Goal: Task Accomplishment & Management: Use online tool/utility

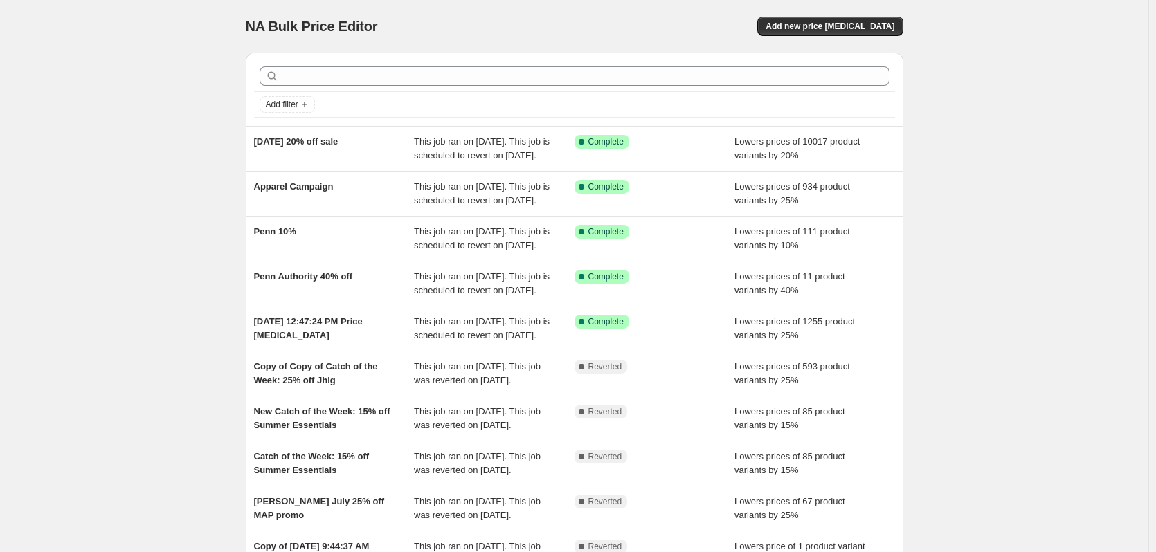
click at [163, 105] on div "NA Bulk Price Editor. This page is ready NA Bulk Price Editor Add new price [ME…" at bounding box center [574, 356] width 1149 height 713
click at [161, 112] on div "NA Bulk Price Editor. This page is ready NA Bulk Price Editor Add new price [ME…" at bounding box center [574, 356] width 1149 height 713
click at [810, 33] on button "Add new price [MEDICAL_DATA]" at bounding box center [829, 26] width 145 height 19
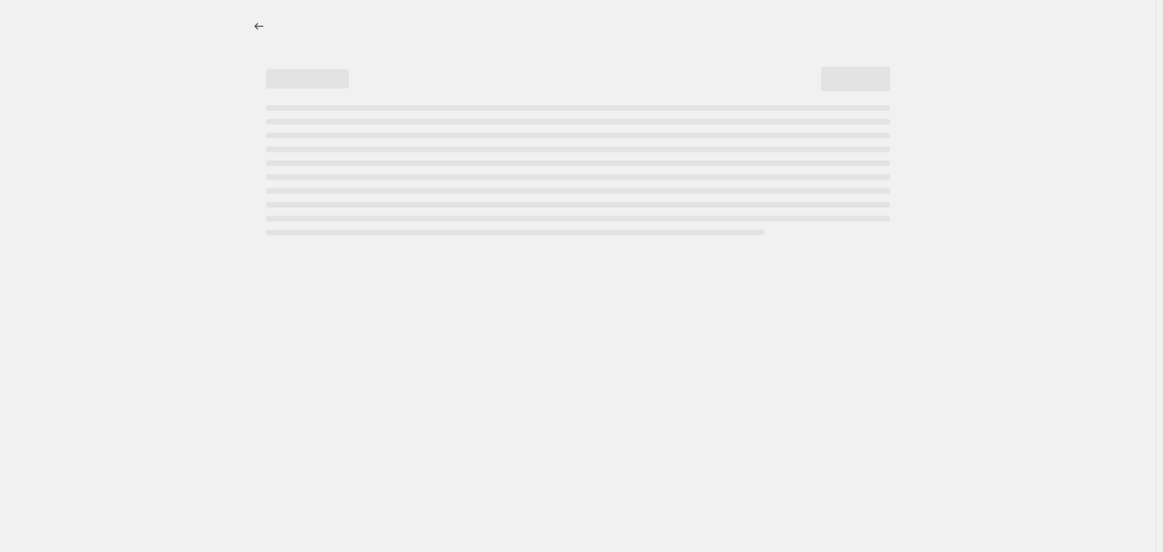
select select "percentage"
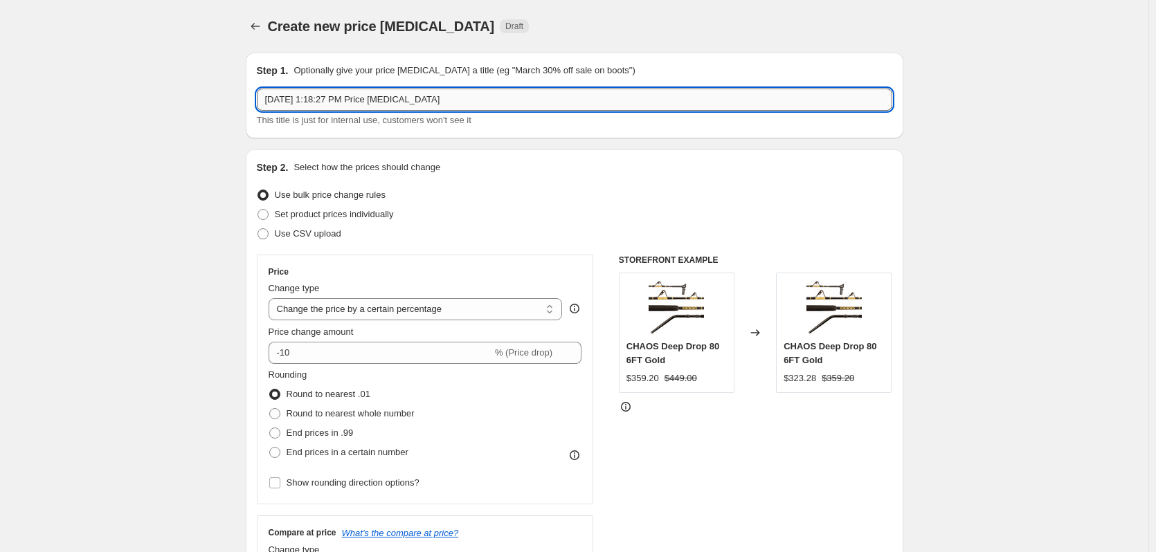
click at [361, 97] on input "[DATE] 1:18:27 PM Price [MEDICAL_DATA]" at bounding box center [575, 100] width 636 height 22
click at [361, 98] on input "[DATE] 1:18:27 PM Price [MEDICAL_DATA]" at bounding box center [575, 100] width 636 height 22
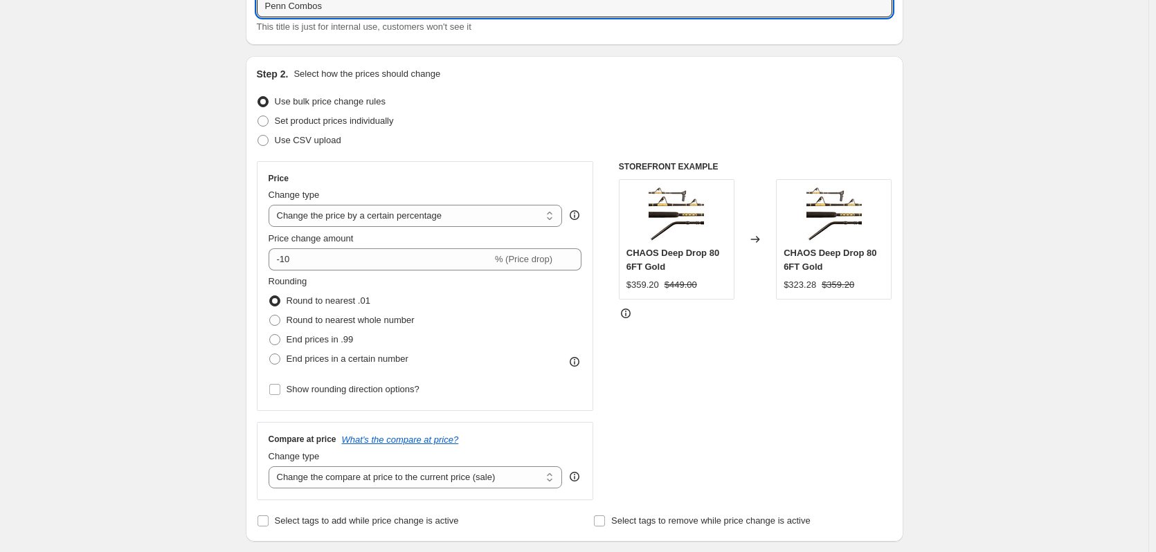
scroll to position [138, 0]
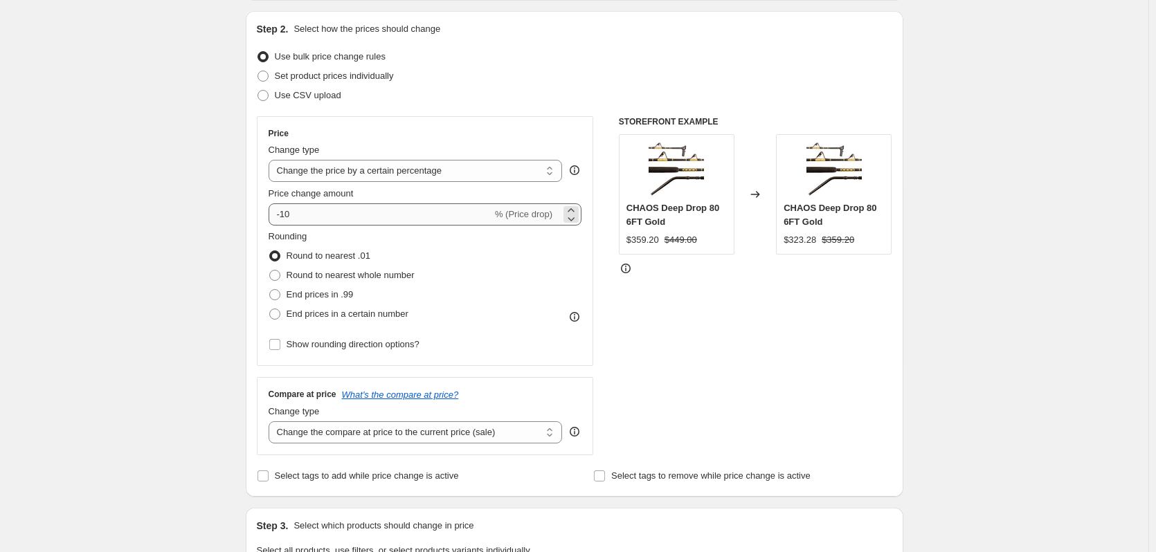
type input "Penn Combos"
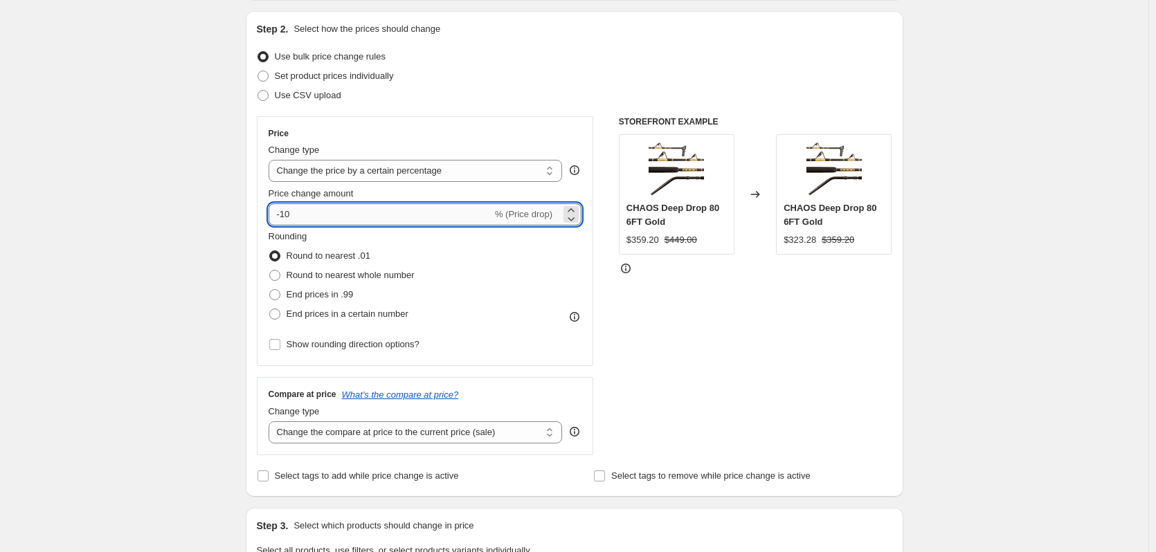
drag, startPoint x: 303, startPoint y: 215, endPoint x: 284, endPoint y: 213, distance: 19.6
click at [284, 213] on input "-10" at bounding box center [381, 215] width 224 height 22
click at [200, 258] on div "Create new price [MEDICAL_DATA]. This page is ready Create new price [MEDICAL_D…" at bounding box center [574, 556] width 1149 height 1388
drag, startPoint x: 307, startPoint y: 214, endPoint x: 292, endPoint y: 218, distance: 15.8
click at [292, 218] on input "-30" at bounding box center [381, 215] width 224 height 22
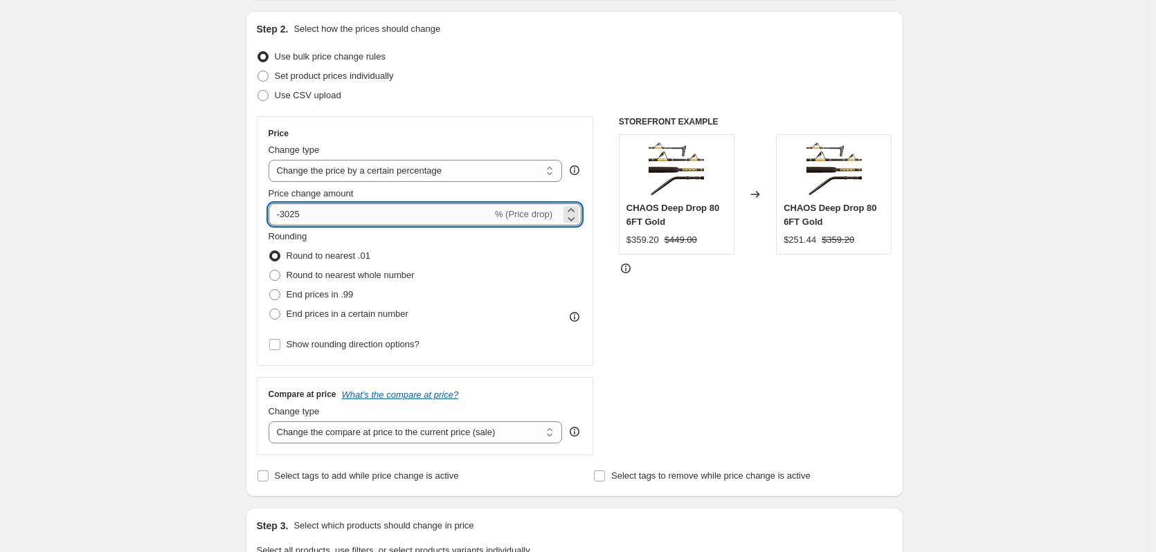
drag, startPoint x: 334, startPoint y: 211, endPoint x: 287, endPoint y: 211, distance: 47.1
click at [289, 213] on input "-3025" at bounding box center [381, 215] width 224 height 22
click at [318, 212] on input "-325" at bounding box center [381, 215] width 224 height 22
type input "-3"
type input "-25"
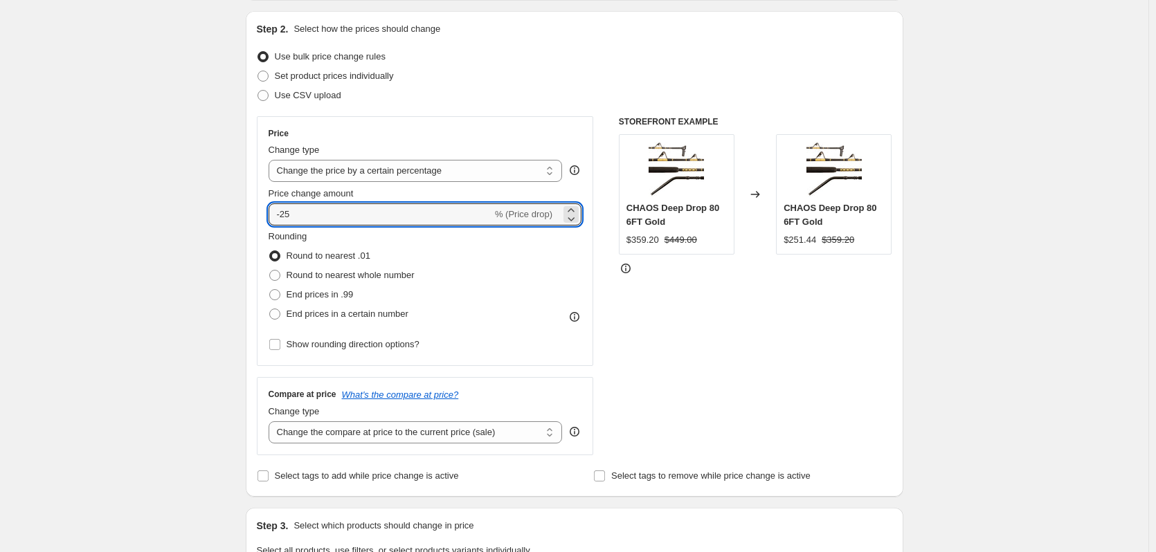
click at [174, 229] on div "Create new price [MEDICAL_DATA]. This page is ready Create new price [MEDICAL_D…" at bounding box center [574, 556] width 1149 height 1388
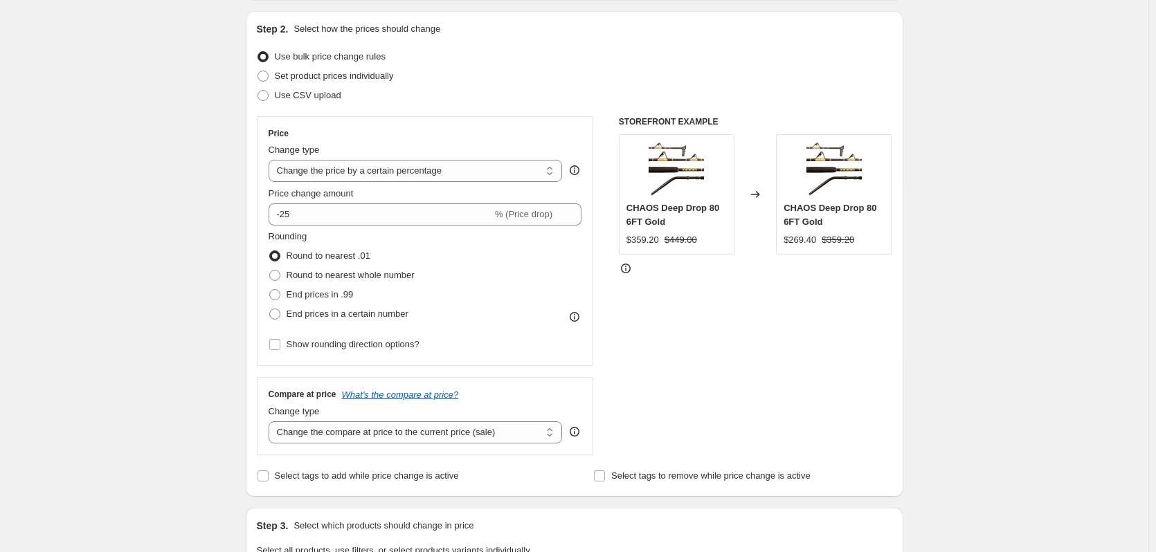
click at [214, 222] on div "Create new price [MEDICAL_DATA]. This page is ready Create new price [MEDICAL_D…" at bounding box center [574, 556] width 1149 height 1388
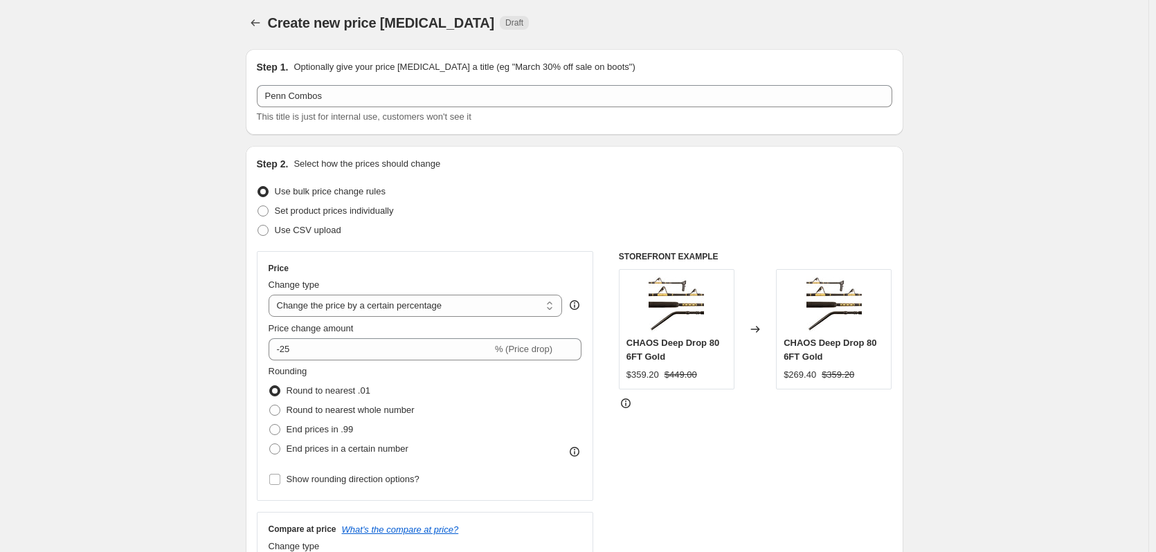
scroll to position [0, 0]
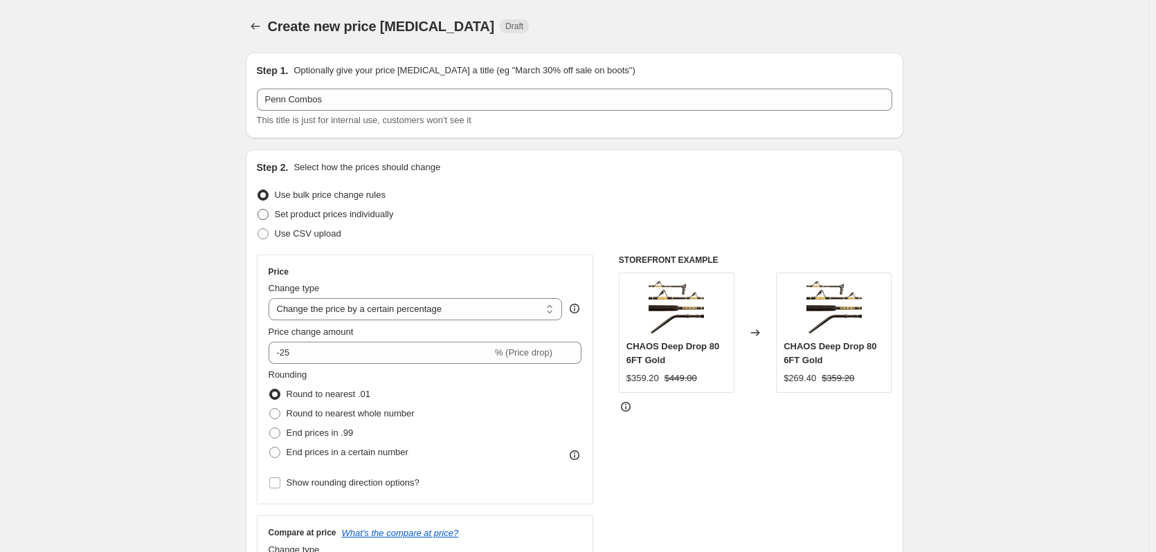
click at [268, 215] on span at bounding box center [263, 214] width 11 height 11
click at [258, 210] on input "Set product prices individually" at bounding box center [258, 209] width 1 height 1
radio input "true"
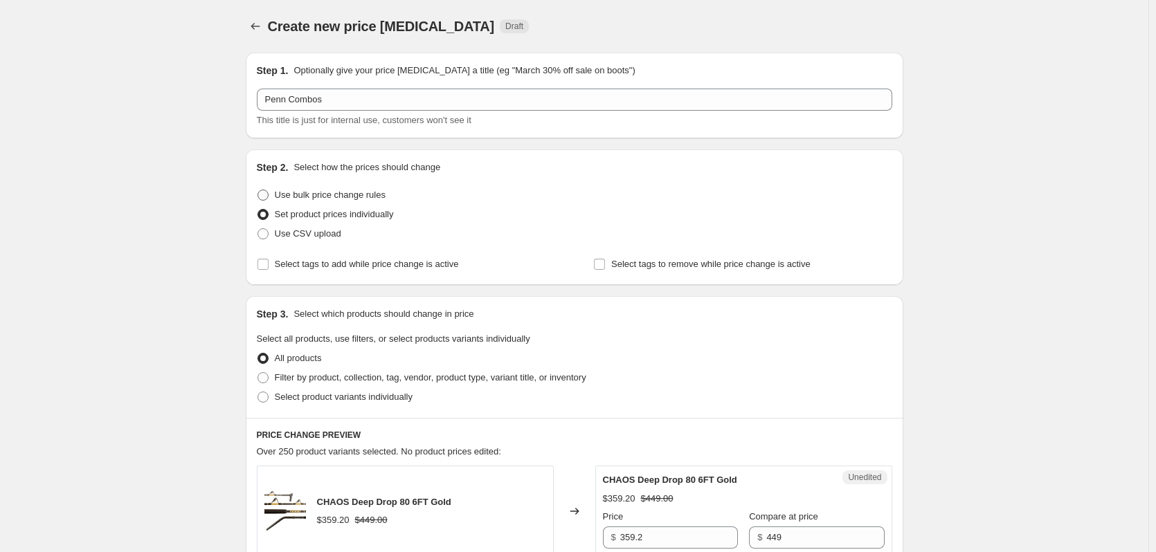
click at [269, 197] on span at bounding box center [263, 195] width 11 height 11
click at [258, 190] on input "Use bulk price change rules" at bounding box center [258, 190] width 1 height 1
radio input "true"
select select "percentage"
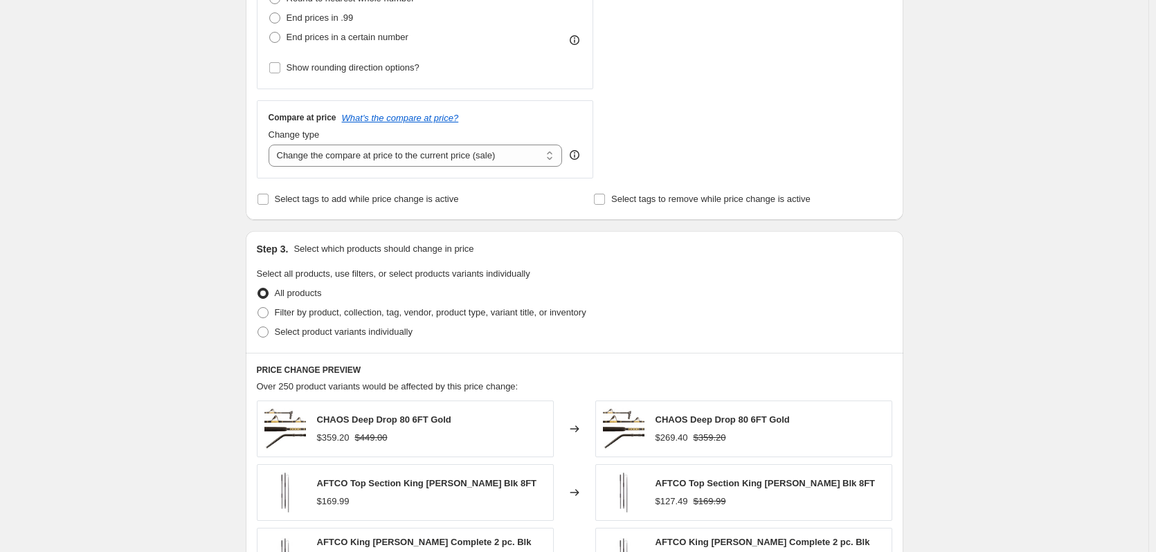
scroll to position [485, 0]
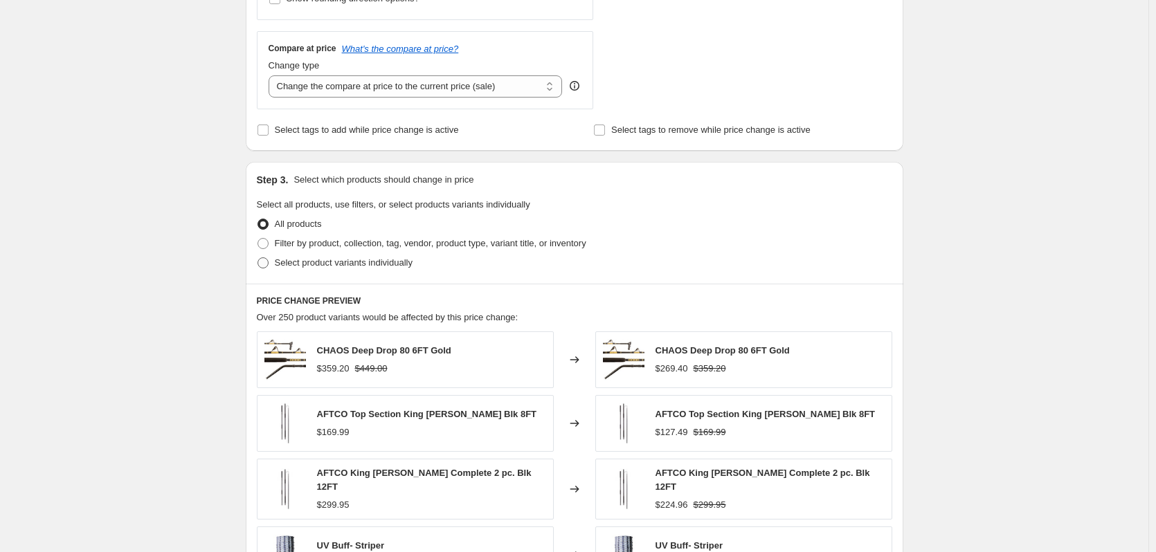
click at [265, 266] on span at bounding box center [263, 263] width 11 height 11
click at [258, 258] on input "Select product variants individually" at bounding box center [258, 258] width 1 height 1
radio input "true"
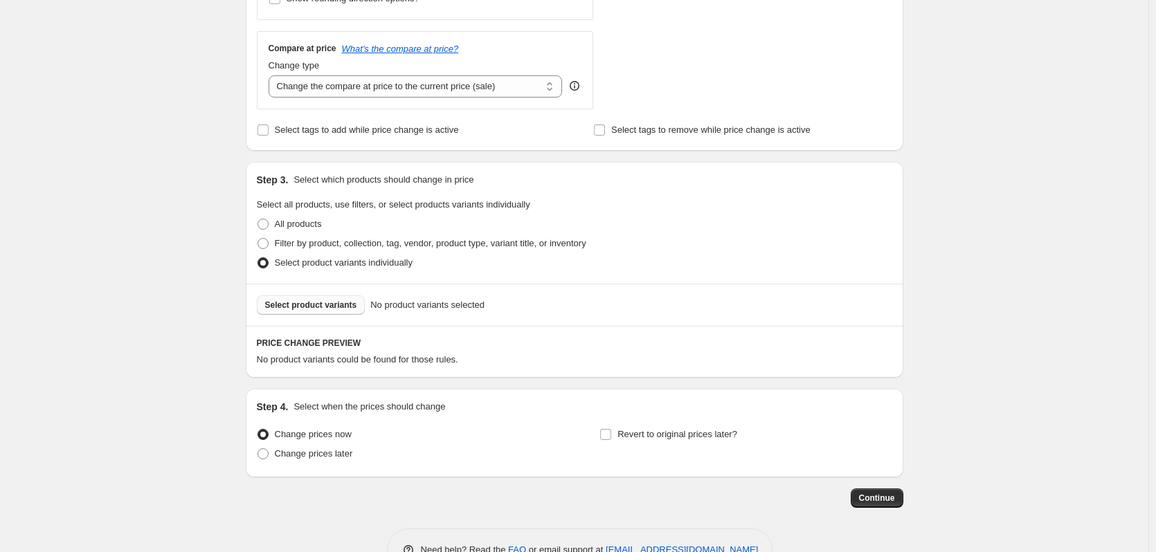
click at [332, 305] on span "Select product variants" at bounding box center [311, 305] width 92 height 11
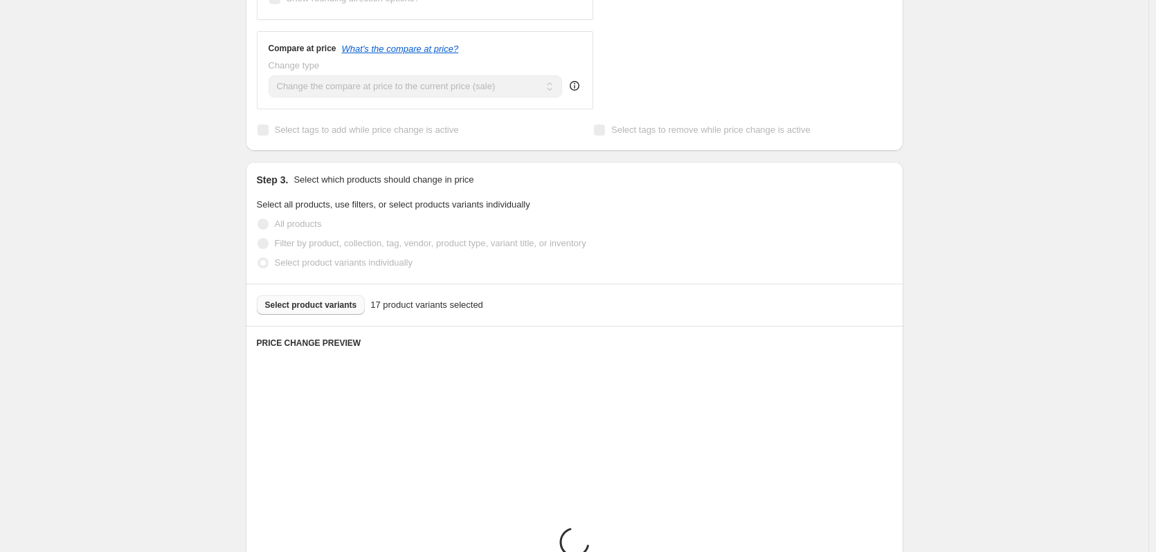
click at [127, 231] on div "Create new price [MEDICAL_DATA]. This page is ready Create new price [MEDICAL_D…" at bounding box center [574, 228] width 1149 height 1426
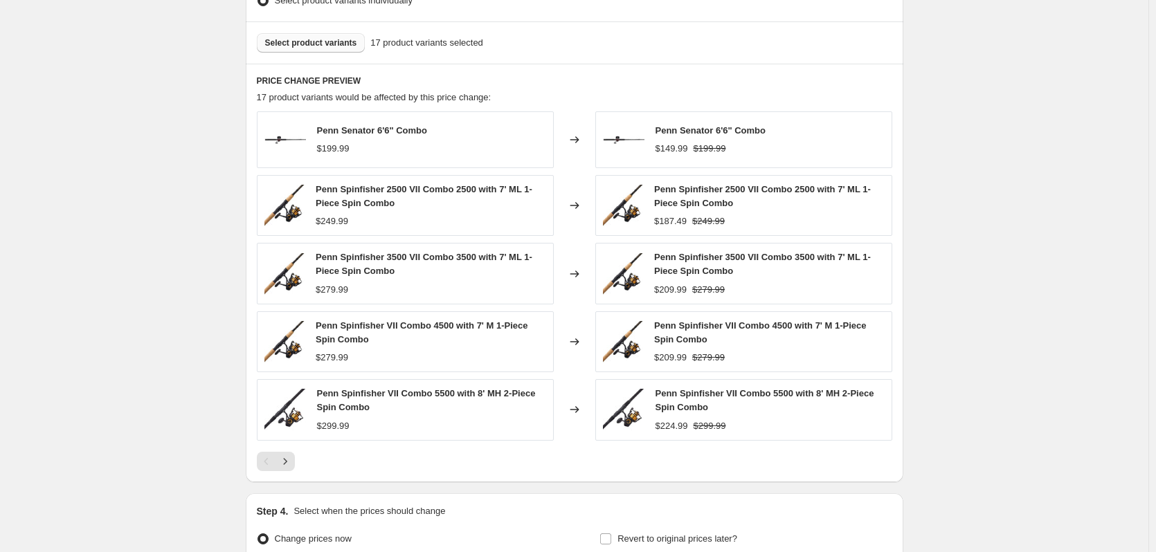
scroll to position [892, 0]
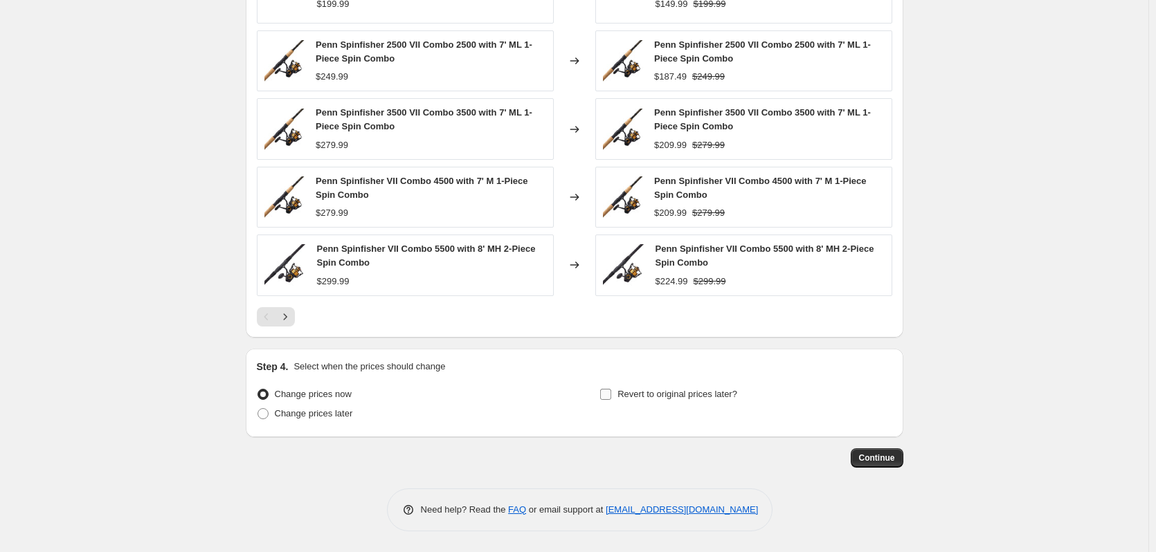
click at [611, 399] on input "Revert to original prices later?" at bounding box center [605, 394] width 11 height 11
checkbox input "true"
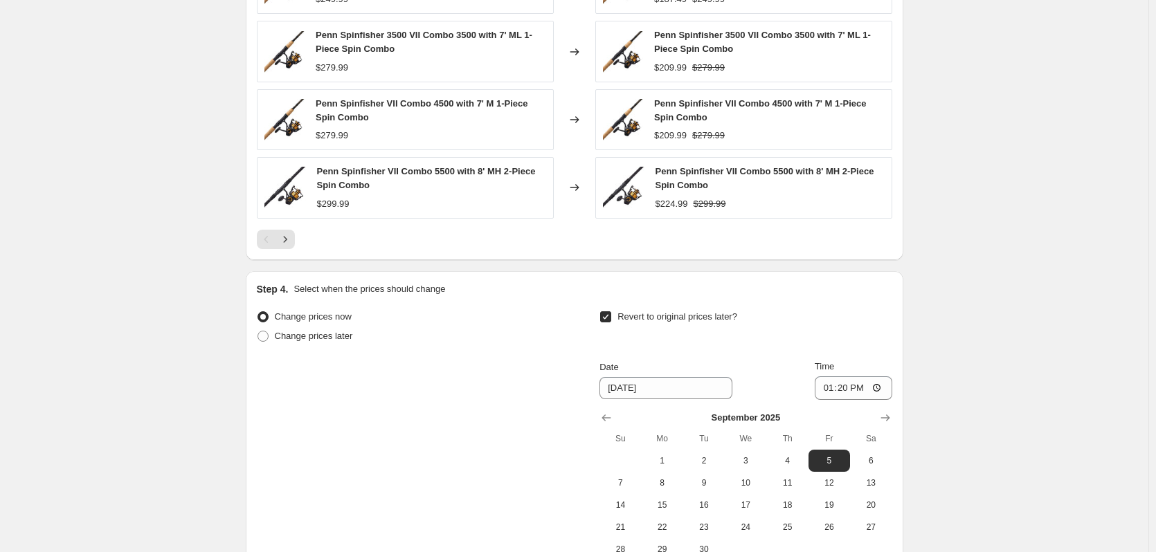
scroll to position [1129, 0]
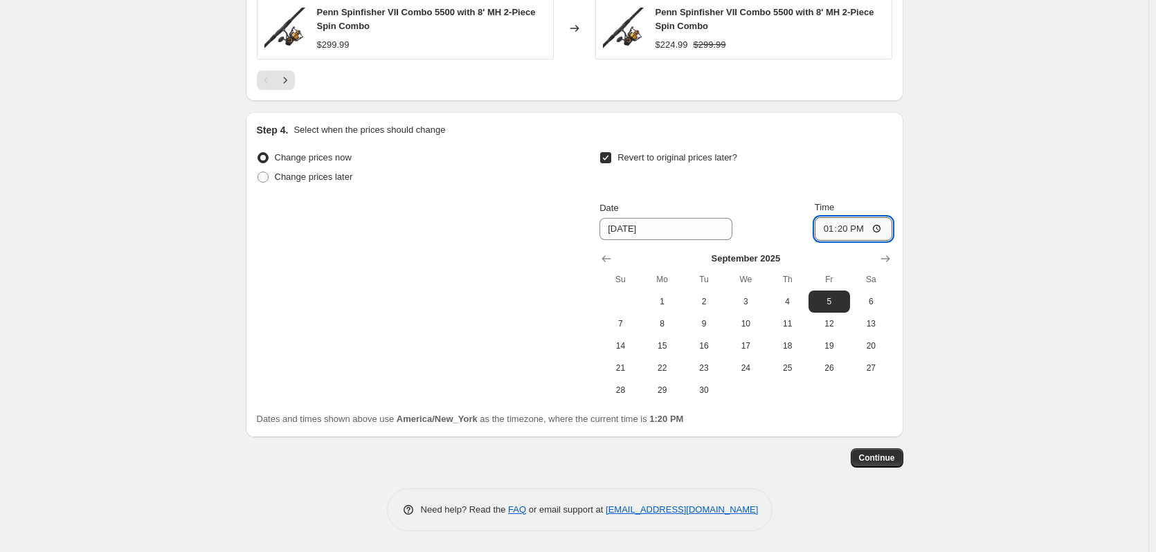
click at [825, 230] on input "13:20" at bounding box center [854, 229] width 78 height 24
click at [843, 232] on input "23:20" at bounding box center [854, 229] width 78 height 24
type input "23:59"
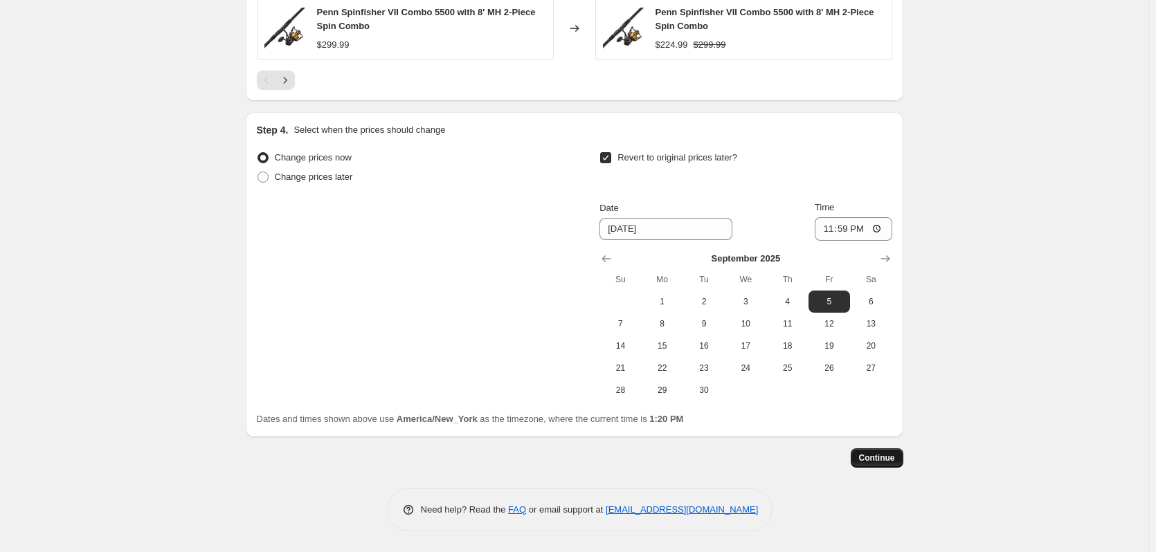
click at [887, 460] on span "Continue" at bounding box center [877, 458] width 36 height 11
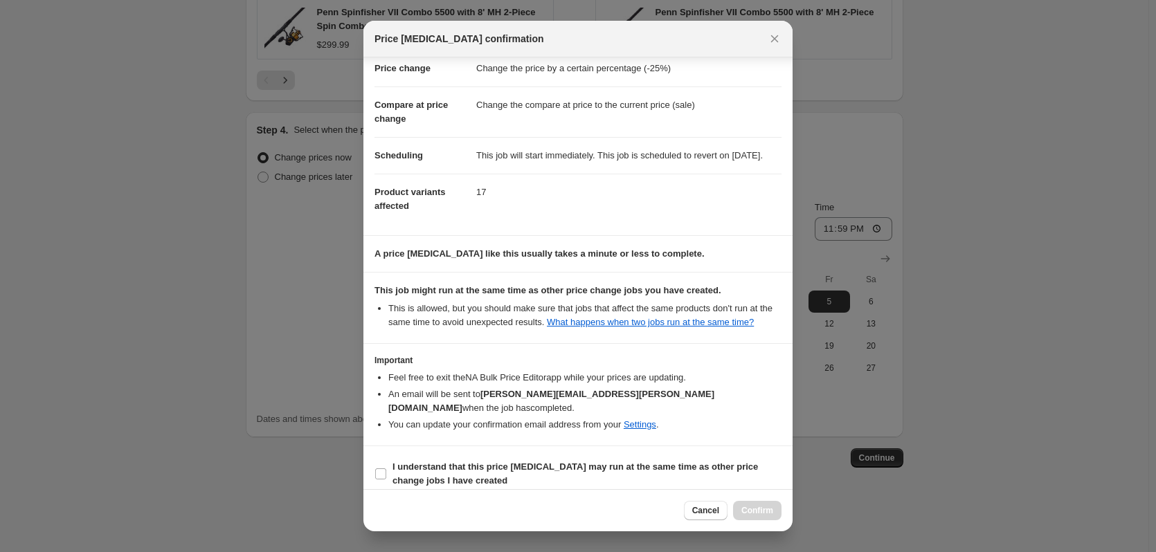
scroll to position [44, 0]
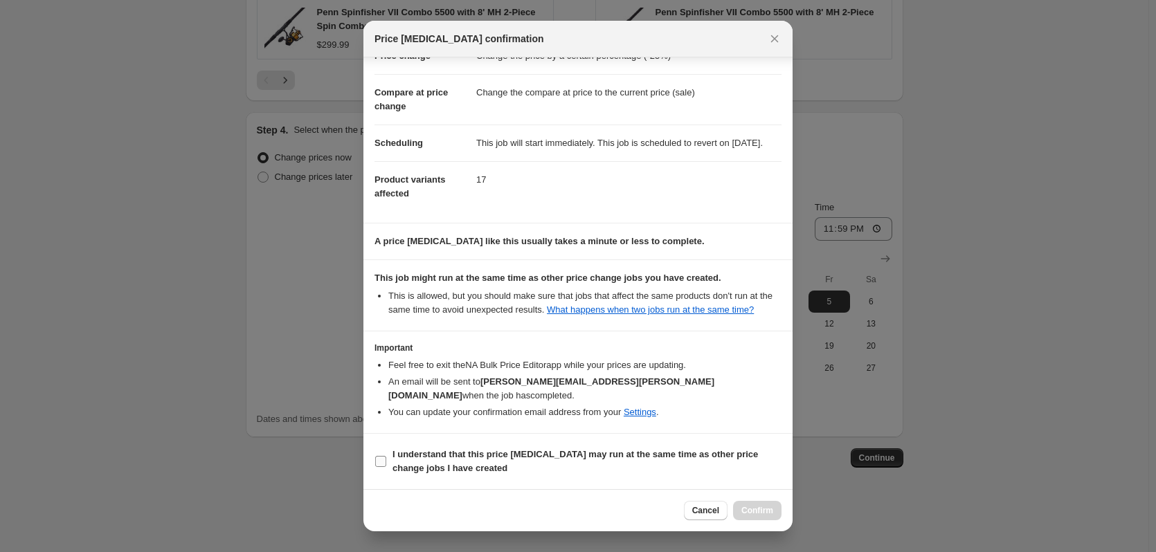
click at [377, 462] on input "I understand that this price [MEDICAL_DATA] may run at the same time as other p…" at bounding box center [380, 461] width 11 height 11
checkbox input "true"
click at [762, 511] on span "Confirm" at bounding box center [757, 510] width 32 height 11
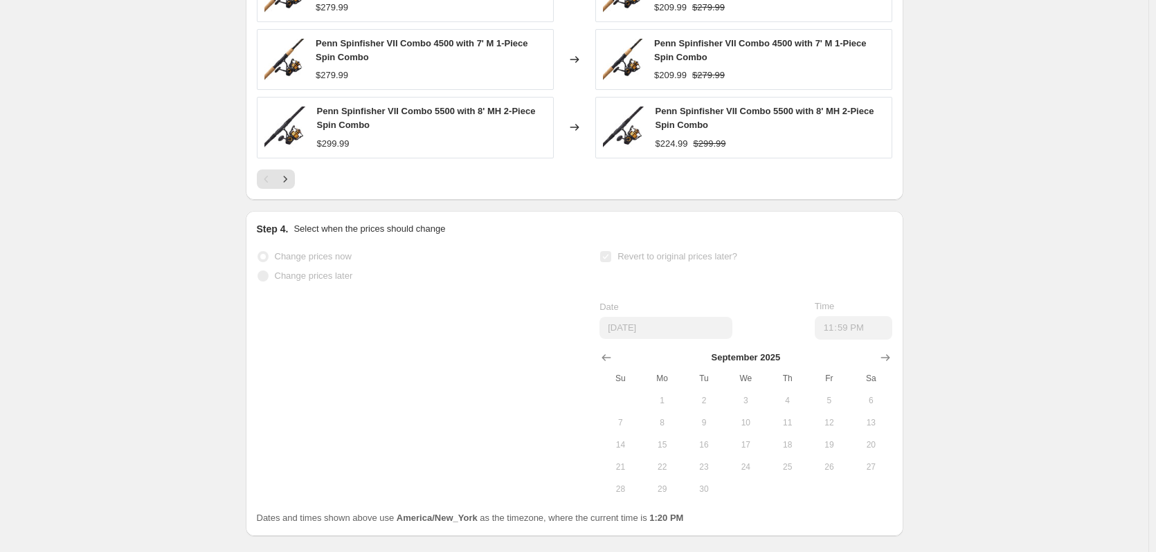
scroll to position [1165, 0]
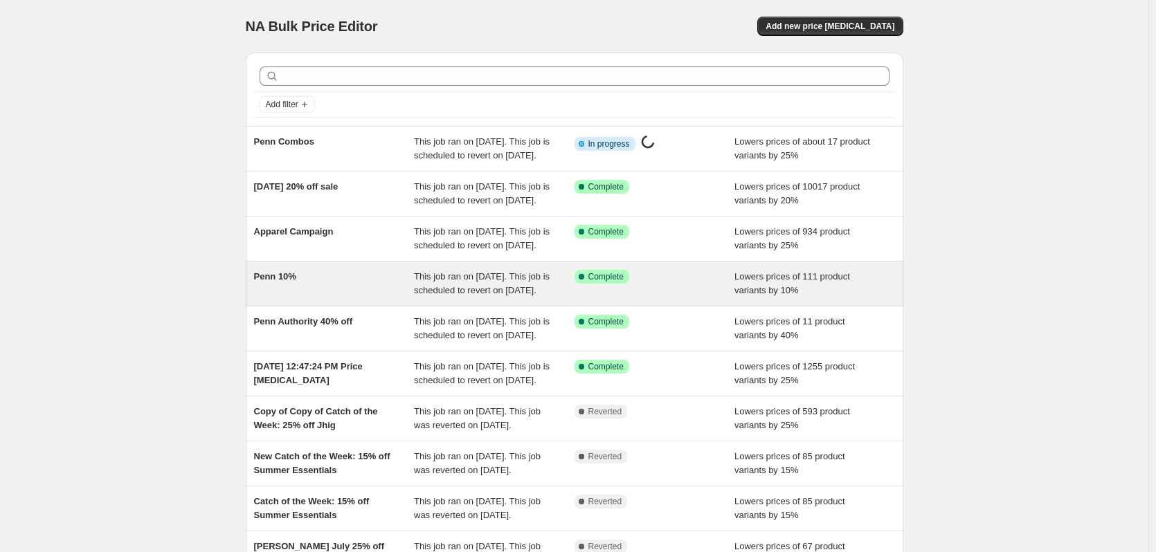
click at [276, 282] on span "Penn 10%" at bounding box center [275, 276] width 42 height 10
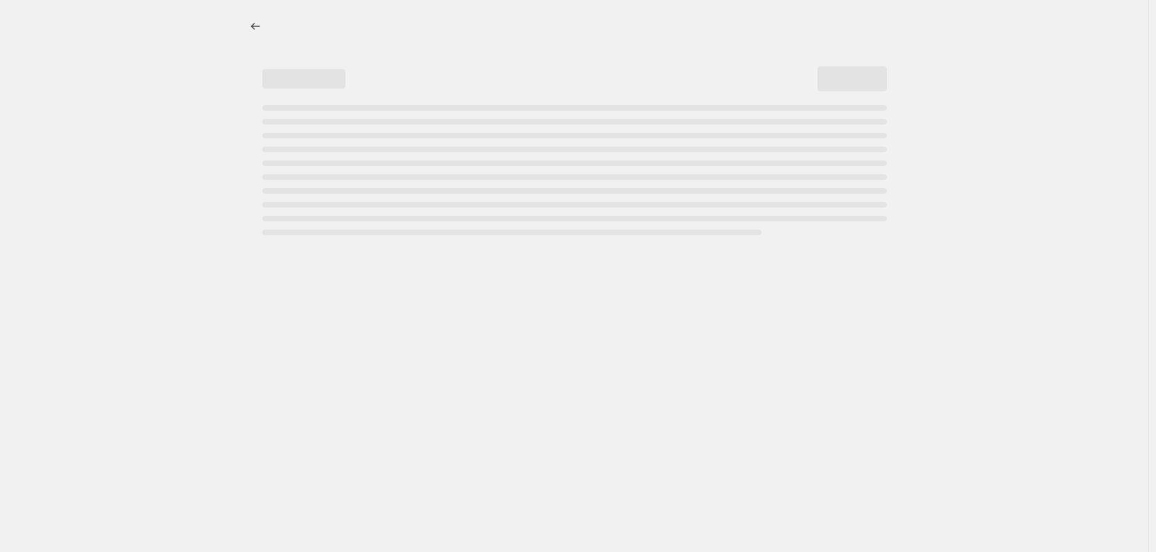
select select "percentage"
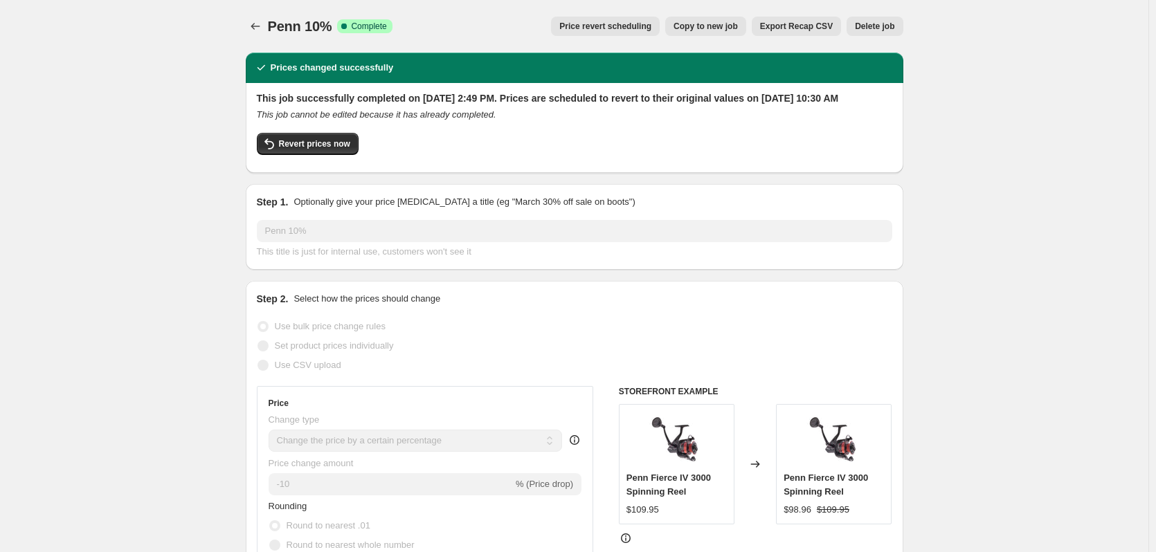
click at [703, 19] on button "Copy to new job" at bounding box center [705, 26] width 81 height 19
select select "percentage"
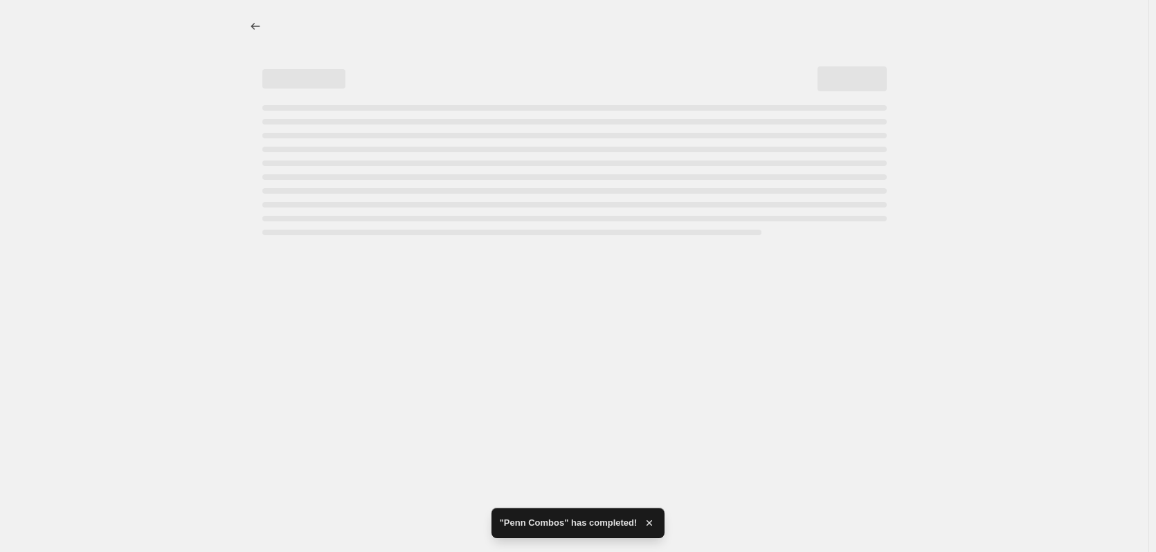
select select "percentage"
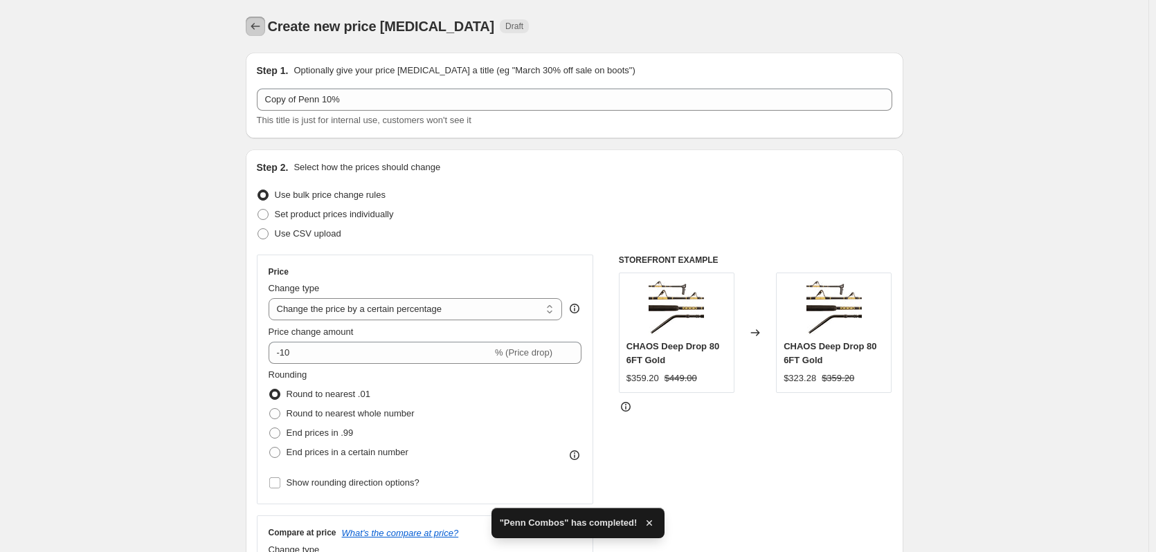
click at [260, 29] on icon "Price change jobs" at bounding box center [256, 26] width 14 height 14
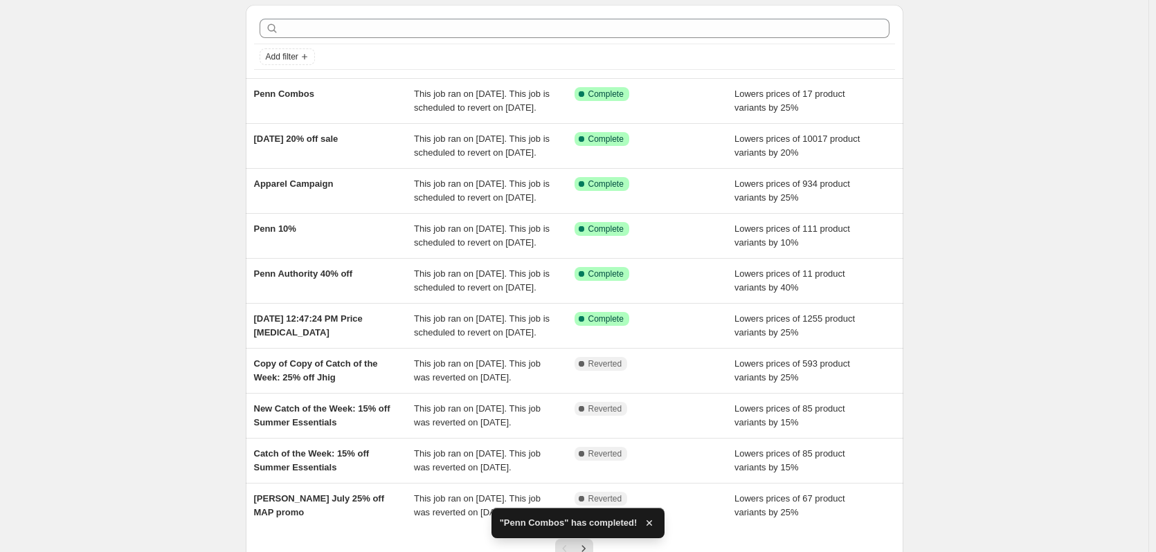
scroll to position [69, 0]
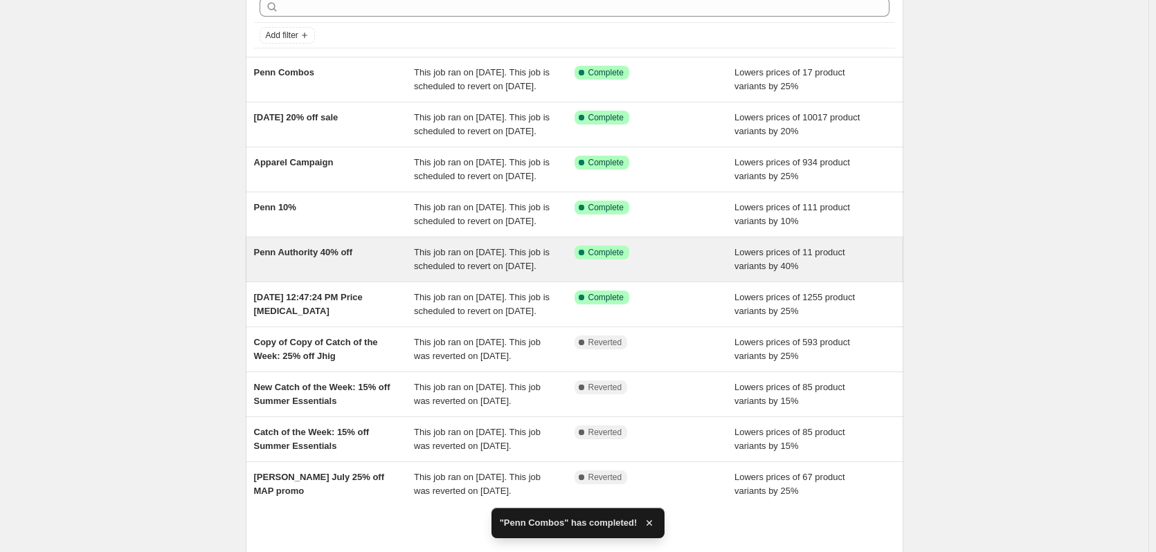
click at [320, 258] on span "Penn Authority 40% off" at bounding box center [303, 252] width 99 height 10
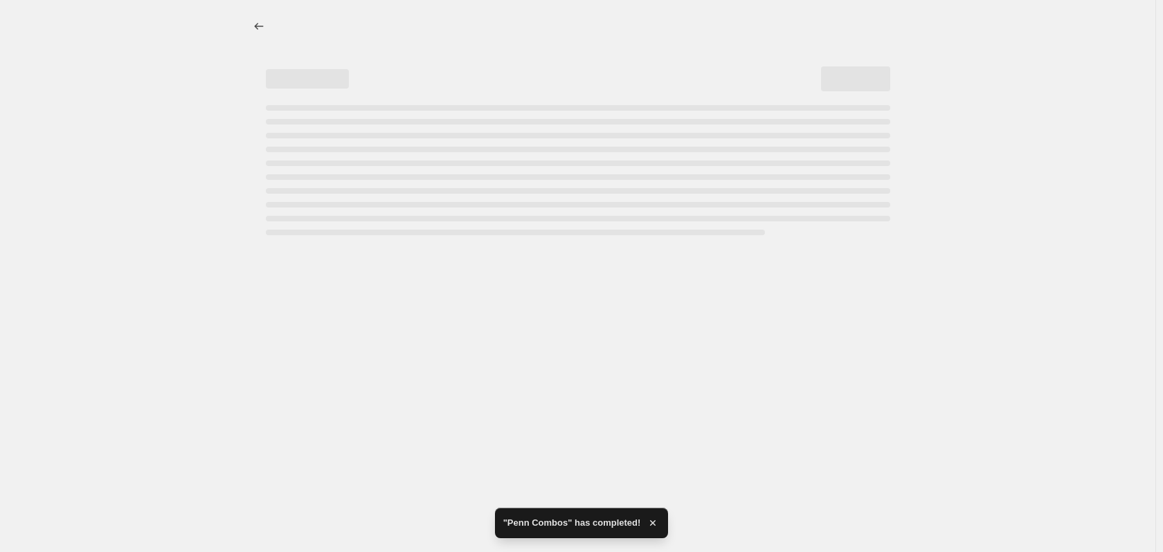
select select "percentage"
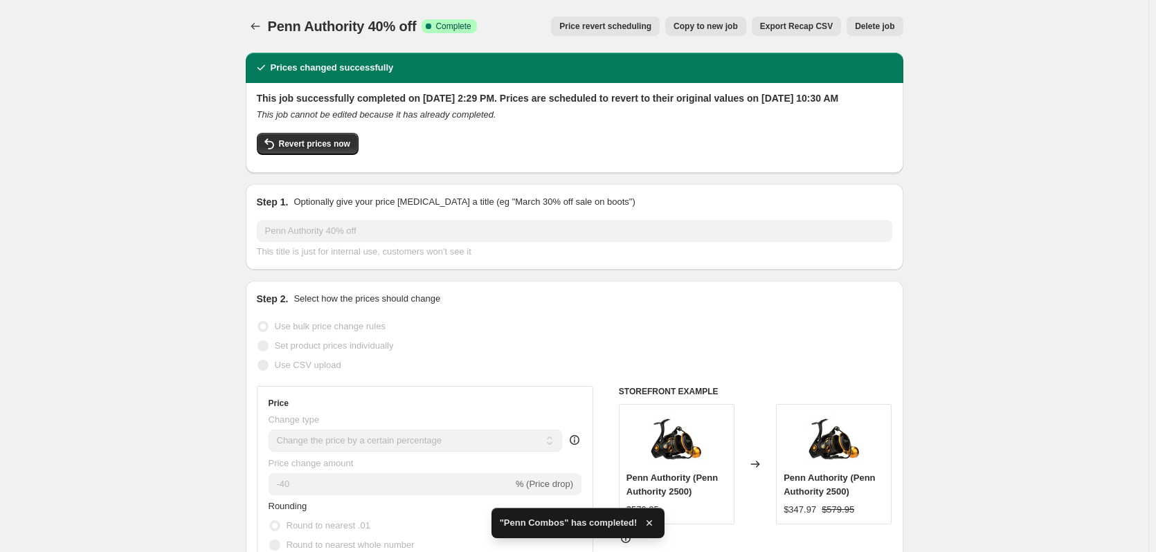
click at [720, 28] on span "Copy to new job" at bounding box center [706, 26] width 64 height 11
select select "percentage"
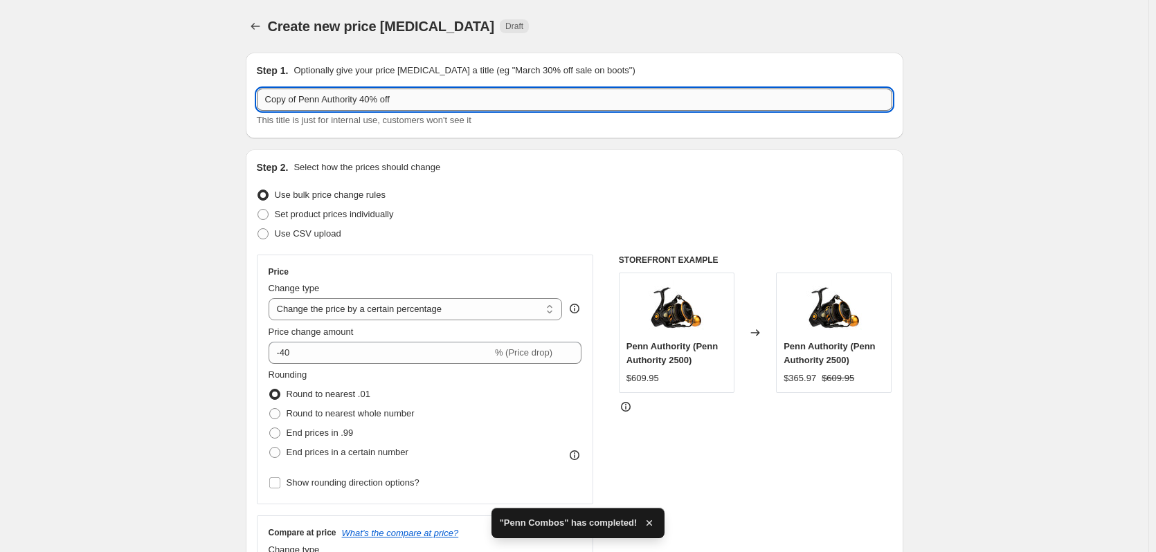
click at [399, 102] on input "Copy of Penn Authority 40% off" at bounding box center [575, 100] width 636 height 22
drag, startPoint x: 286, startPoint y: 98, endPoint x: 223, endPoint y: 99, distance: 63.0
click at [442, 126] on div "This title is just for internal use, customers won't see it" at bounding box center [575, 121] width 636 height 14
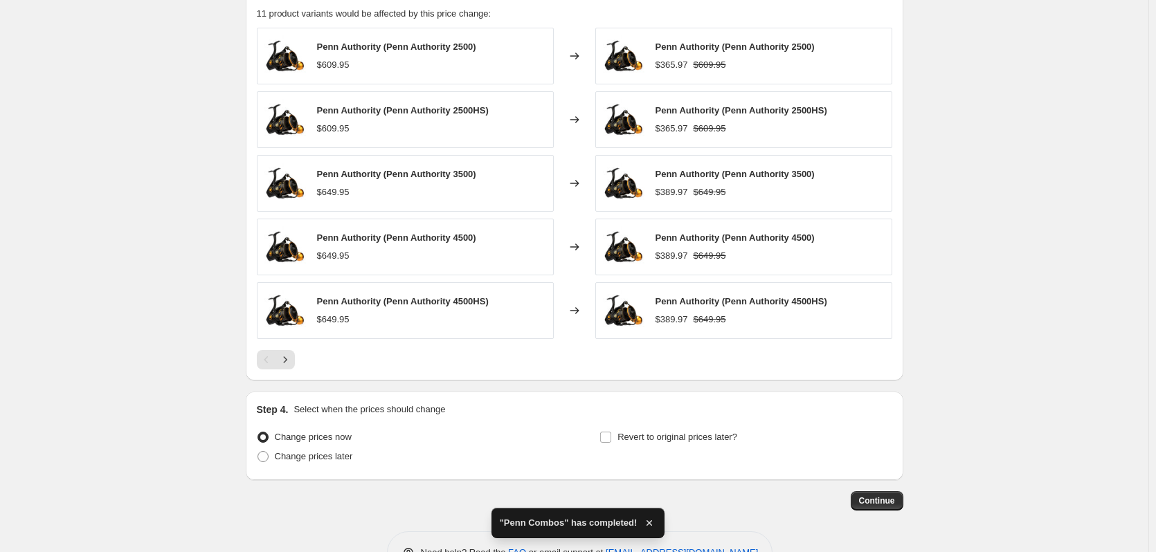
scroll to position [874, 0]
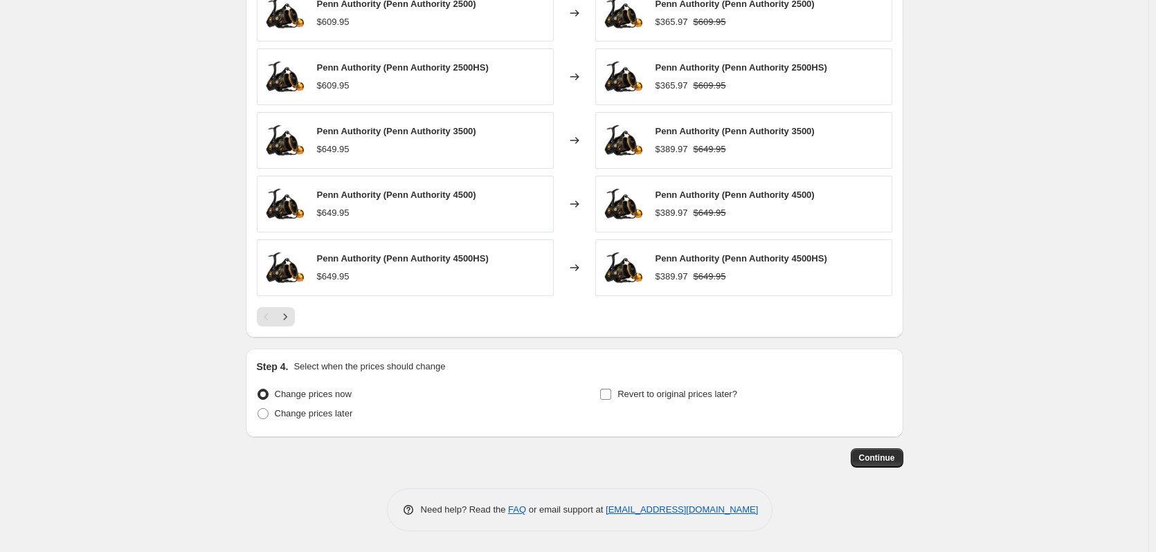
click at [618, 395] on label "Revert to original prices later?" at bounding box center [669, 394] width 138 height 19
click at [611, 395] on input "Revert to original prices later?" at bounding box center [605, 394] width 11 height 11
checkbox input "true"
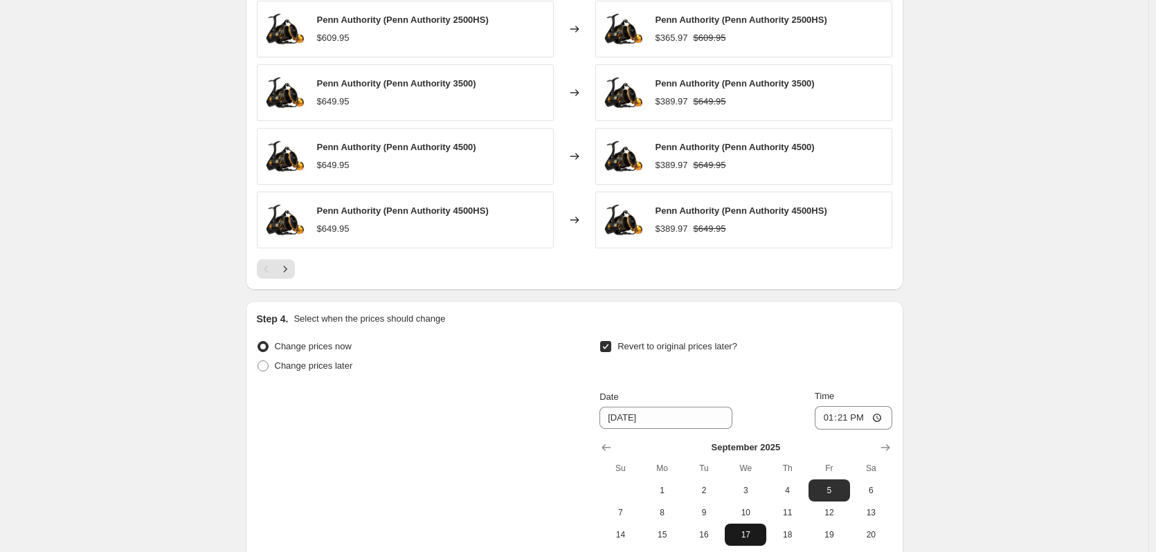
scroll to position [1082, 0]
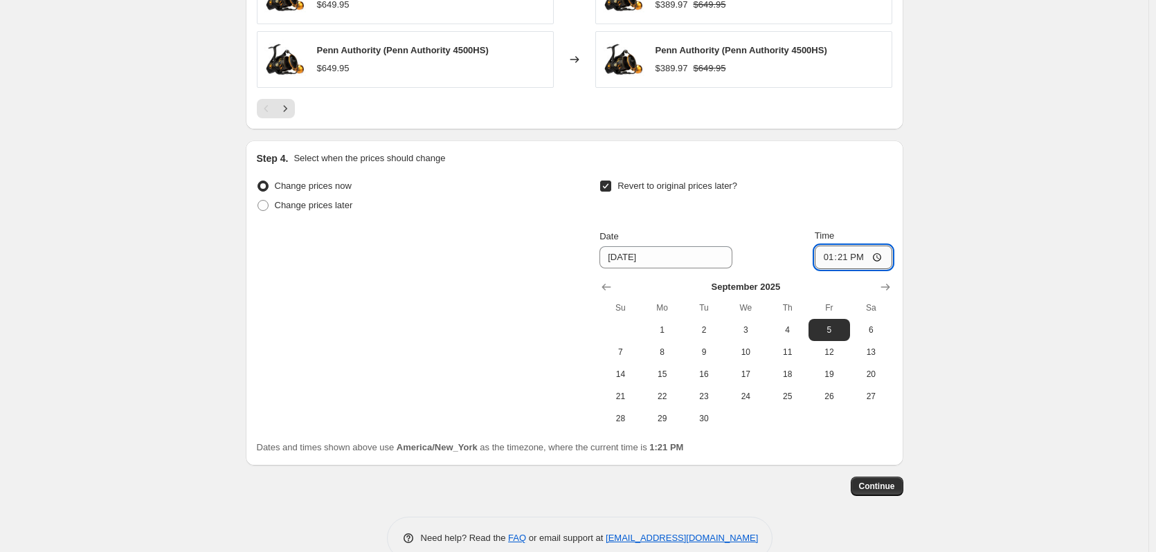
click at [825, 256] on input "13:21" at bounding box center [854, 258] width 78 height 24
click at [840, 259] on input "23:21" at bounding box center [854, 258] width 78 height 24
type input "23:59"
click at [883, 489] on span "Continue" at bounding box center [877, 486] width 36 height 11
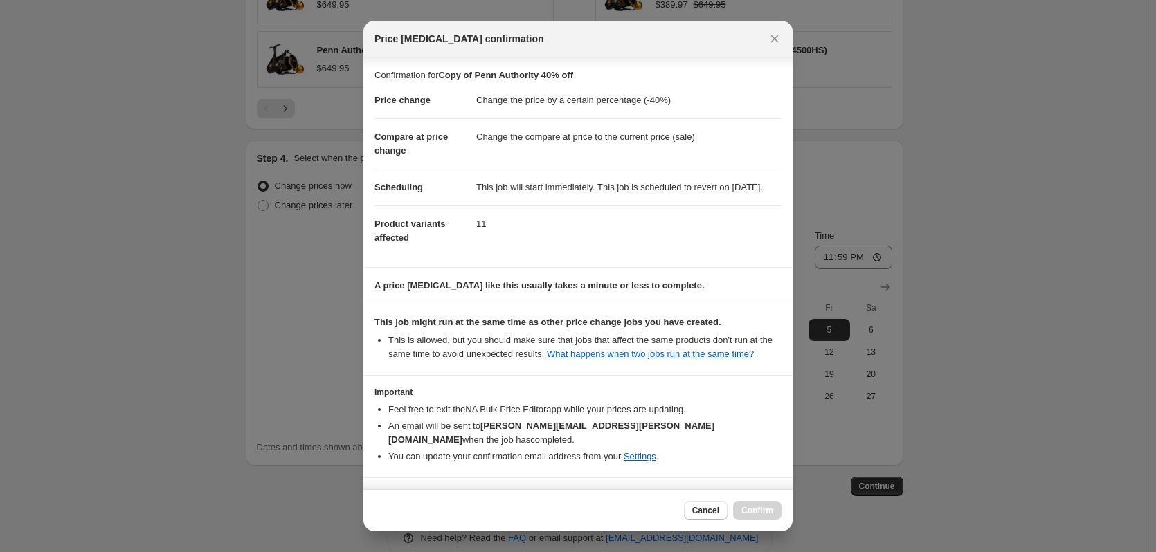
scroll to position [44, 0]
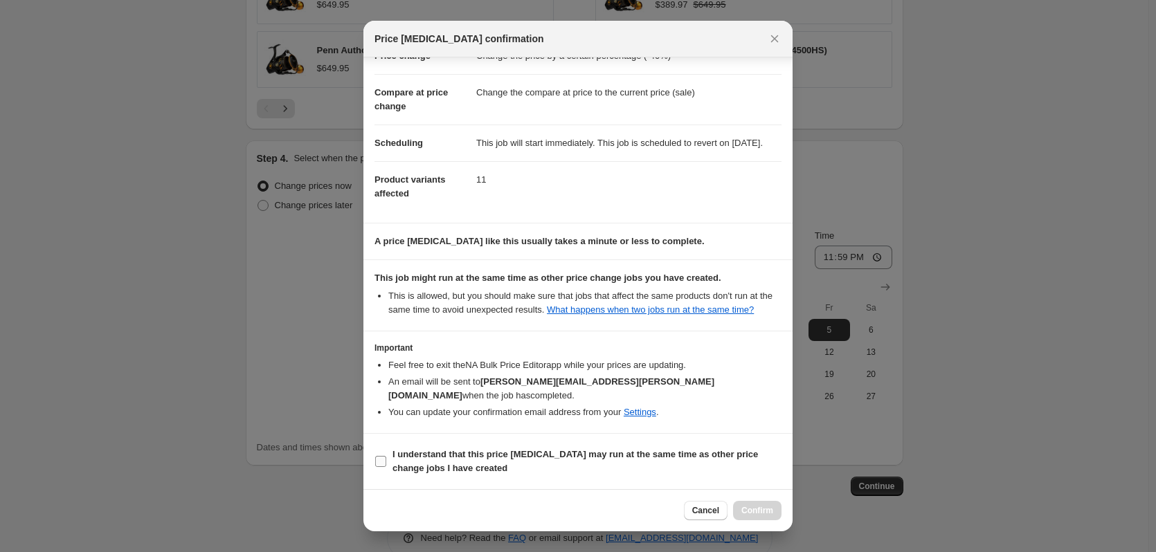
click at [383, 456] on span ":rek:" at bounding box center [381, 462] width 12 height 12
click at [383, 456] on input "I understand that this price [MEDICAL_DATA] may run at the same time as other p…" at bounding box center [380, 461] width 11 height 11
checkbox input "true"
click at [747, 505] on button "Confirm" at bounding box center [757, 510] width 48 height 19
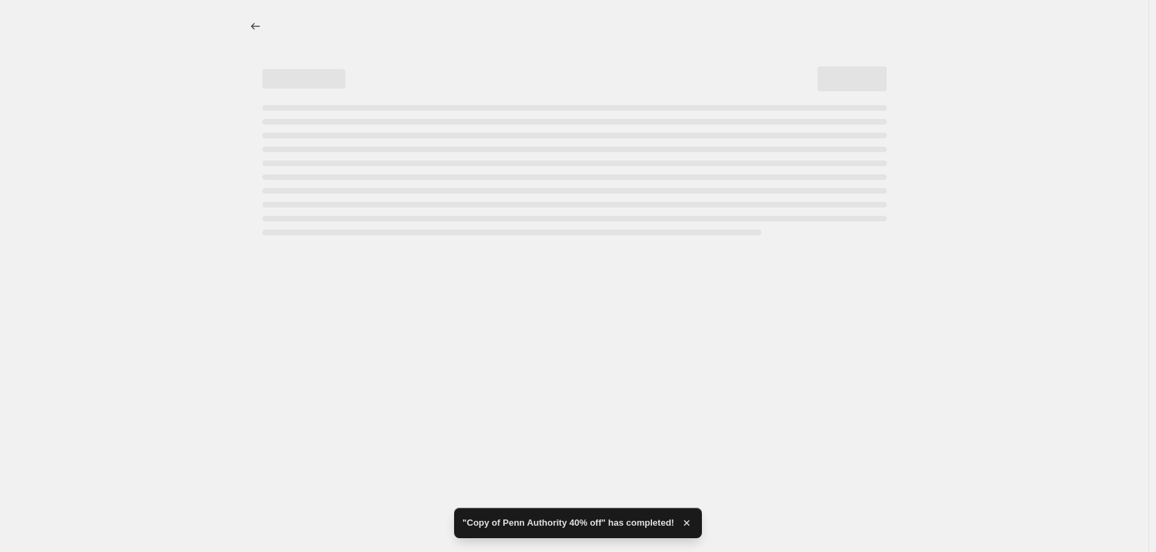
select select "percentage"
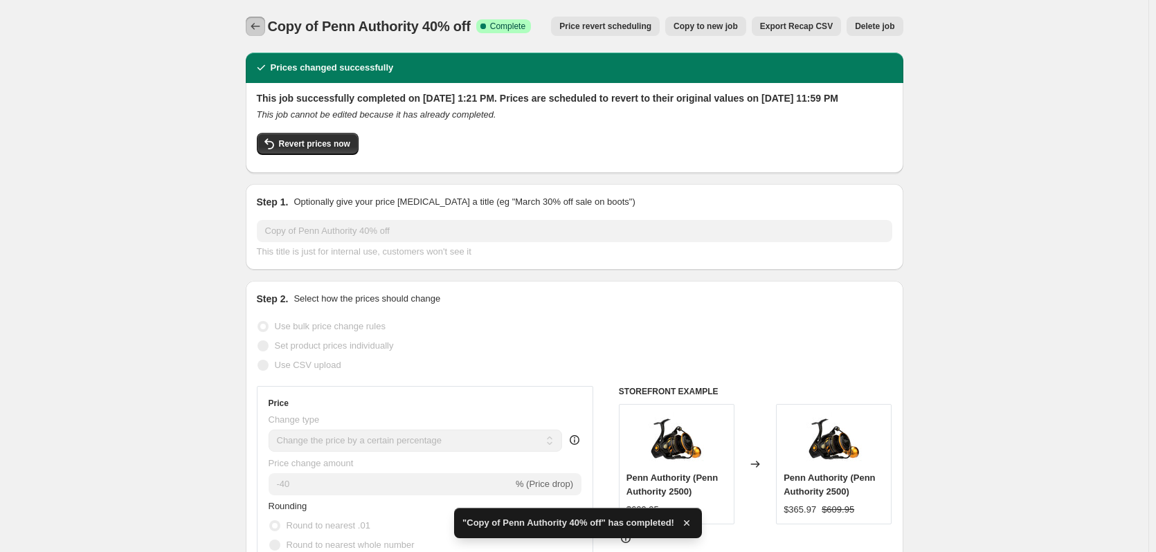
click at [255, 30] on icon "Price change jobs" at bounding box center [256, 26] width 14 height 14
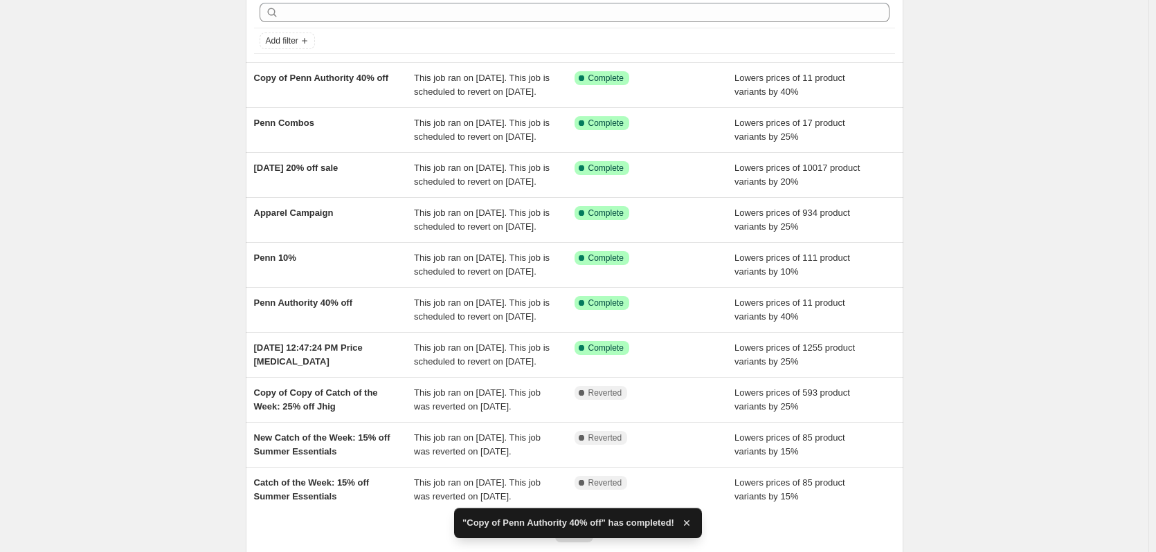
scroll to position [138, 0]
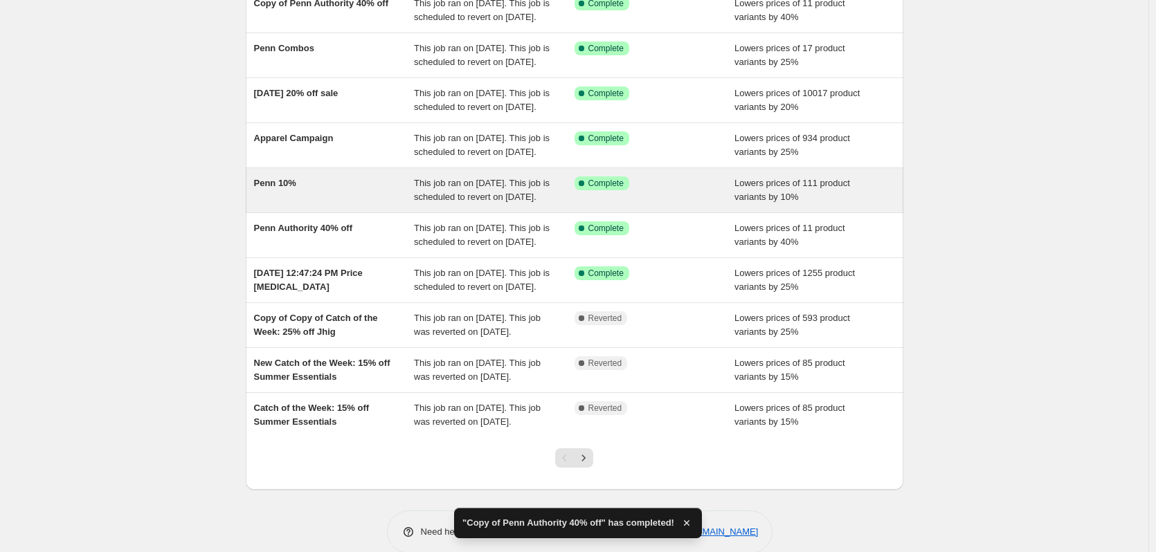
click at [294, 188] on span "Penn 10%" at bounding box center [275, 183] width 42 height 10
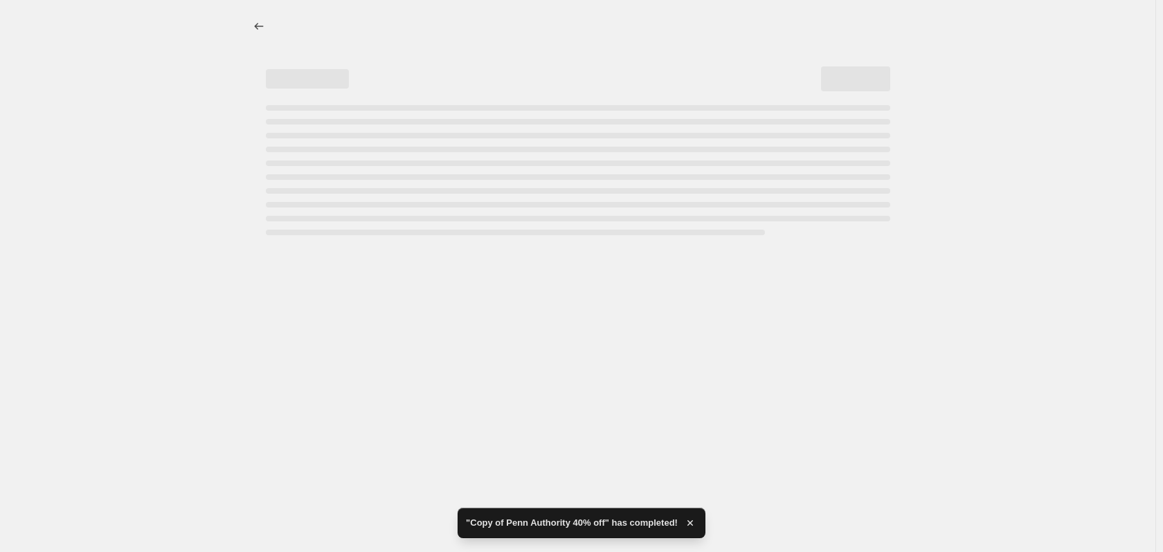
select select "percentage"
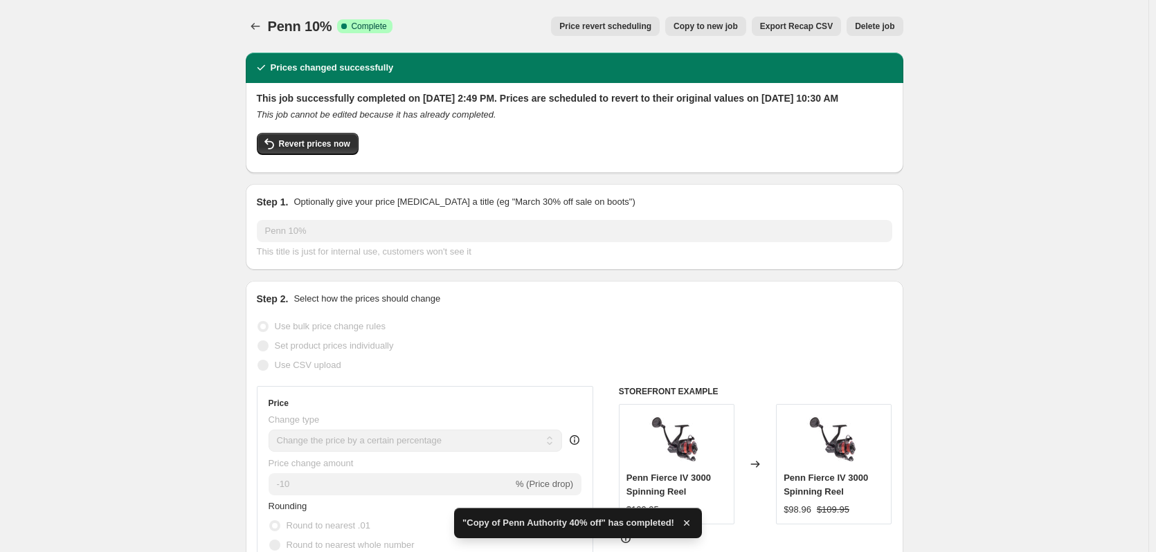
click at [714, 23] on span "Copy to new job" at bounding box center [706, 26] width 64 height 11
select select "percentage"
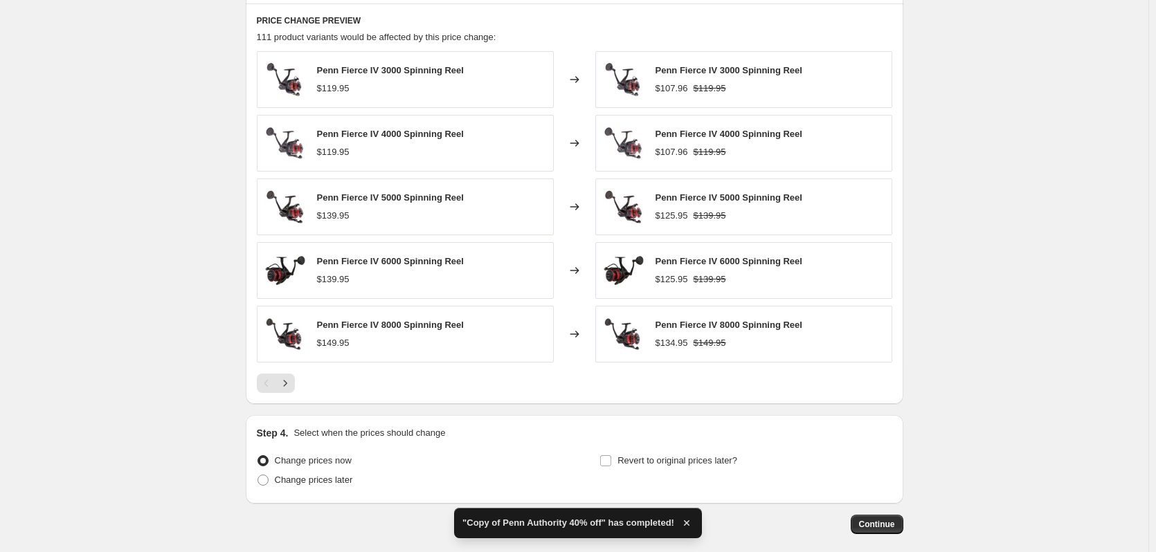
scroll to position [874, 0]
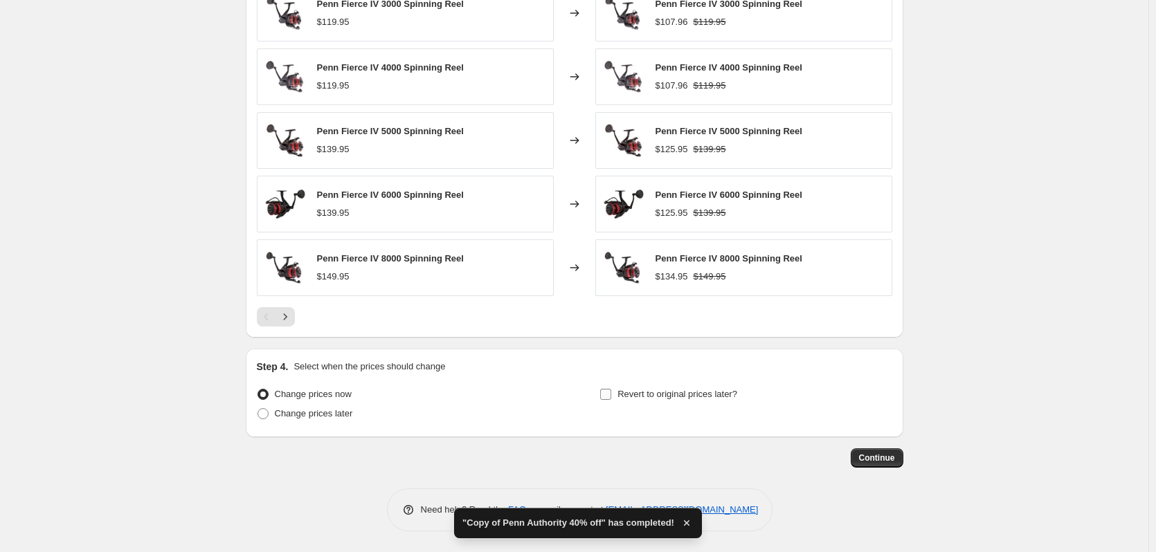
click at [611, 397] on input "Revert to original prices later?" at bounding box center [605, 394] width 11 height 11
checkbox input "true"
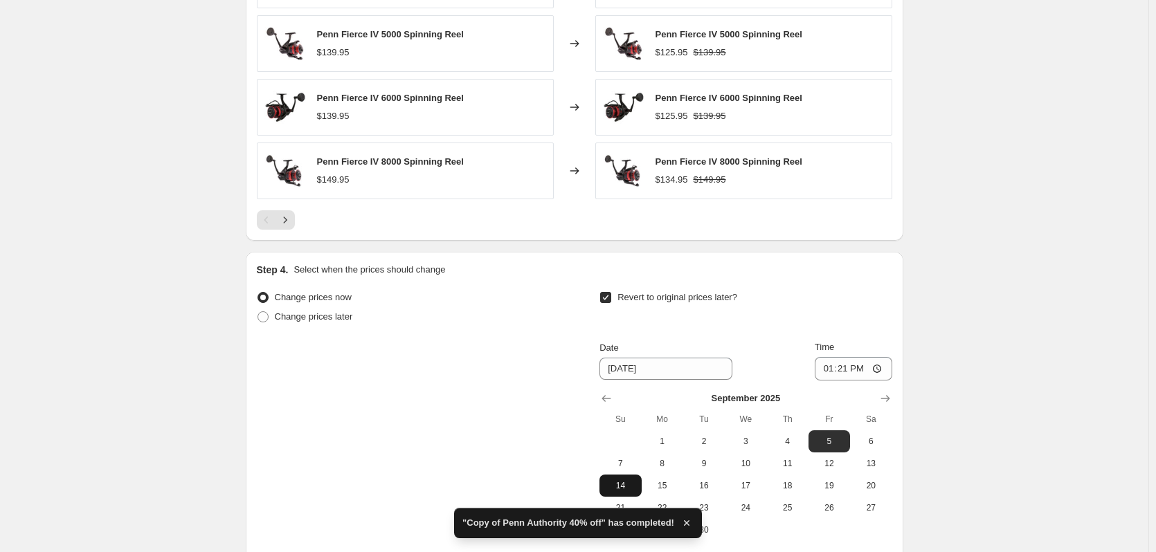
scroll to position [1082, 0]
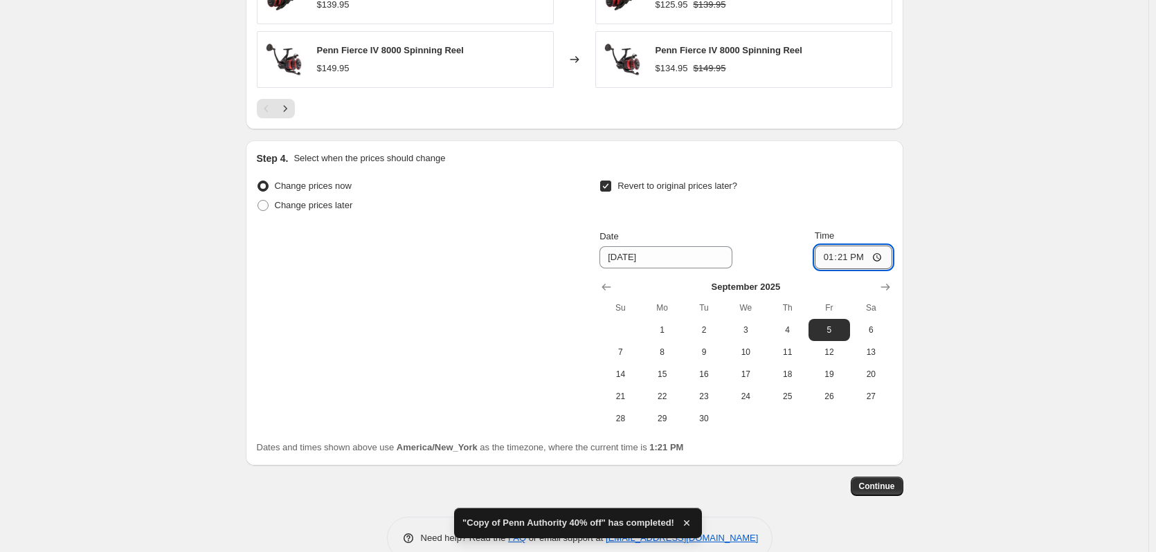
click at [831, 260] on input "13:21" at bounding box center [854, 258] width 78 height 24
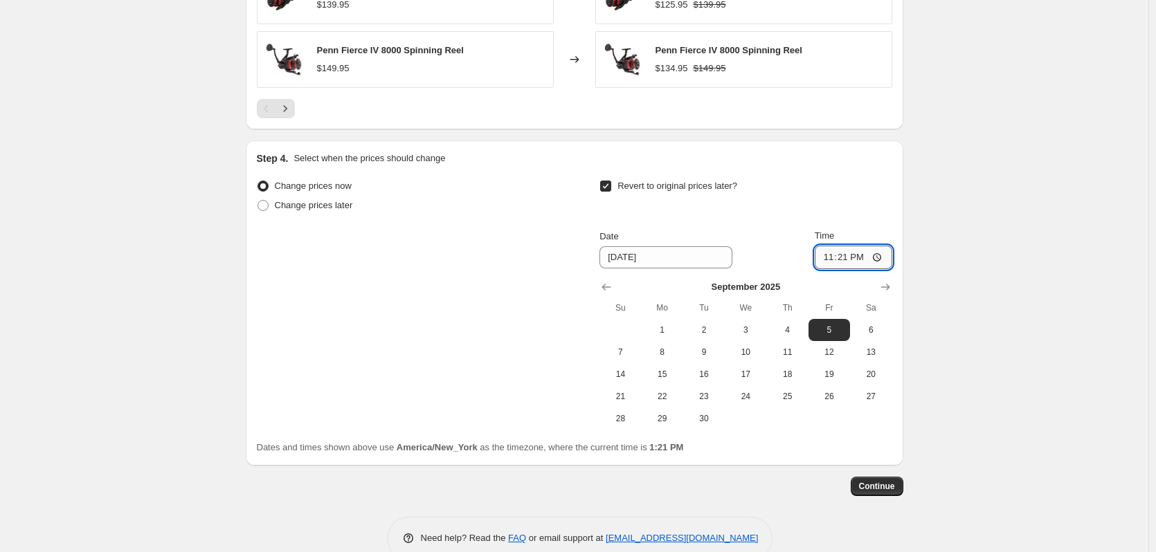
click at [841, 258] on input "23:21" at bounding box center [854, 258] width 78 height 24
type input "23:59"
click at [888, 487] on span "Continue" at bounding box center [877, 486] width 36 height 11
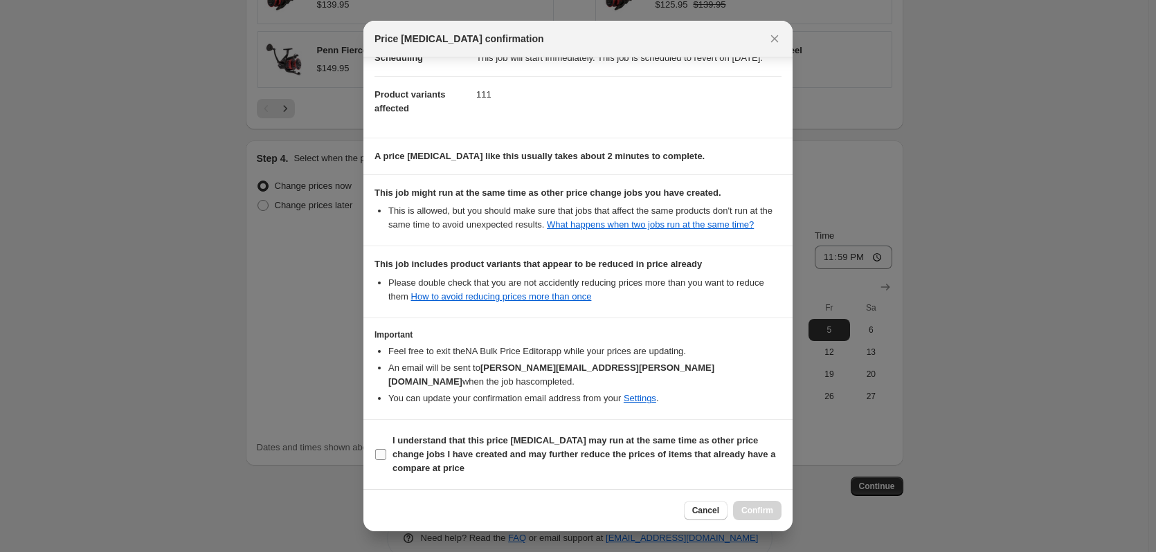
click at [384, 453] on input "I understand that this price [MEDICAL_DATA] may run at the same time as other p…" at bounding box center [380, 454] width 11 height 11
checkbox input "true"
click at [774, 512] on button "Confirm" at bounding box center [757, 510] width 48 height 19
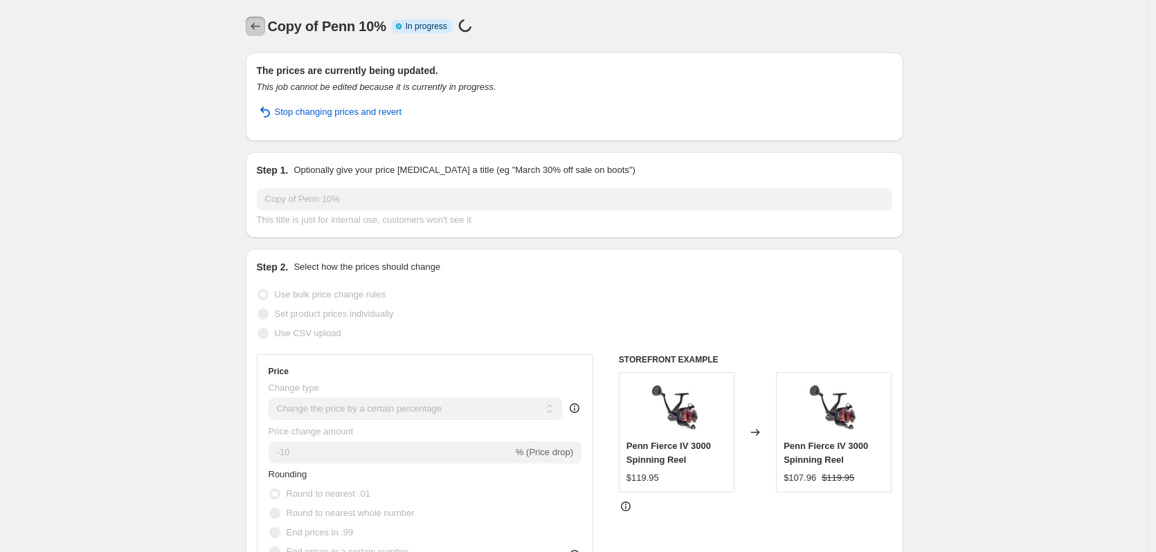
click at [261, 24] on icon "Price change jobs" at bounding box center [256, 26] width 14 height 14
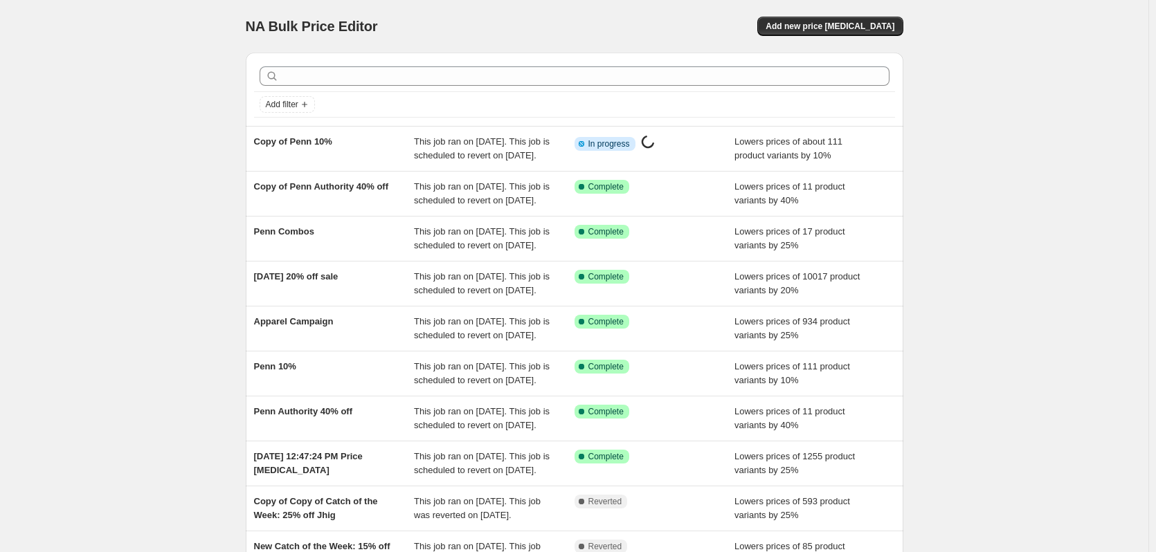
click at [177, 71] on div "NA Bulk Price Editor. This page is ready NA Bulk Price Editor Add new price [ME…" at bounding box center [574, 356] width 1149 height 713
click at [142, 137] on div "NA Bulk Price Editor. This page is ready NA Bulk Price Editor Add new price [ME…" at bounding box center [574, 356] width 1149 height 713
click at [829, 30] on span "Add new price [MEDICAL_DATA]" at bounding box center [830, 26] width 129 height 11
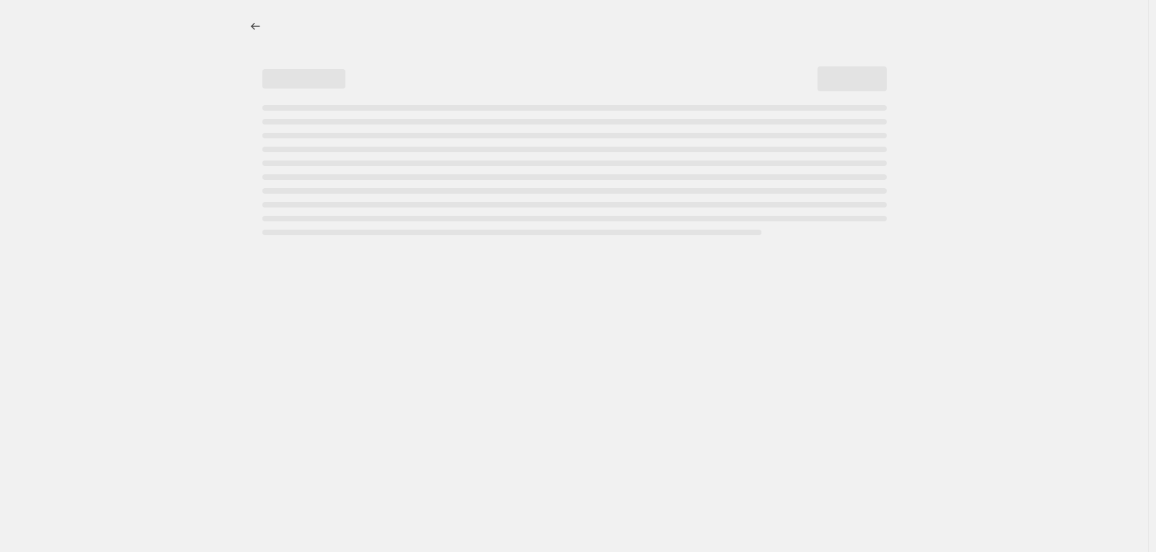
select select "percentage"
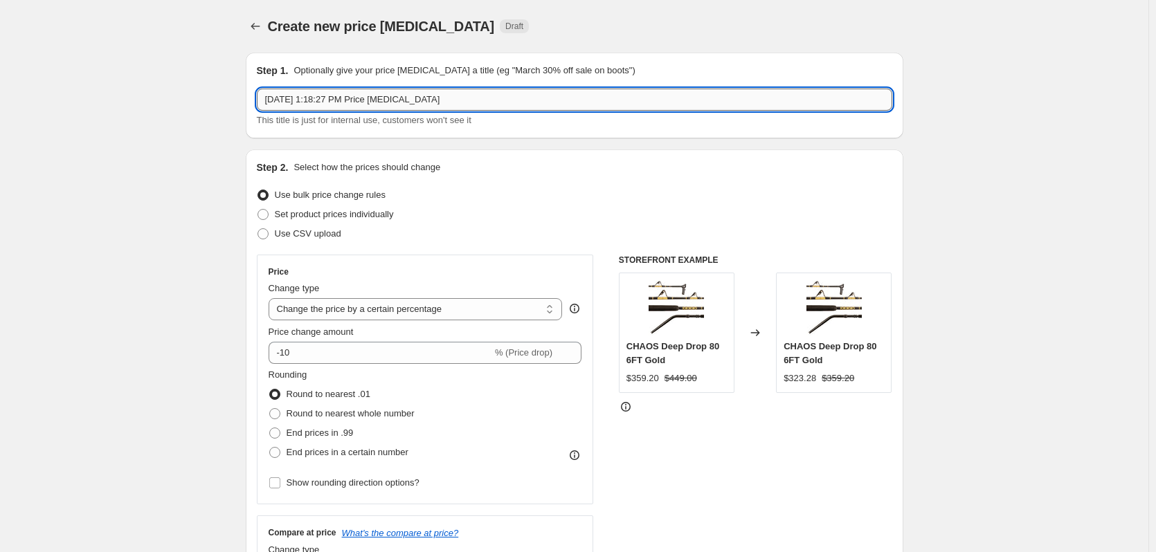
click at [395, 102] on input "[DATE] 1:18:27 PM Price [MEDICAL_DATA]" at bounding box center [575, 100] width 636 height 22
type input "Penn stragglers"
drag, startPoint x: 147, startPoint y: 287, endPoint x: 204, endPoint y: 305, distance: 59.6
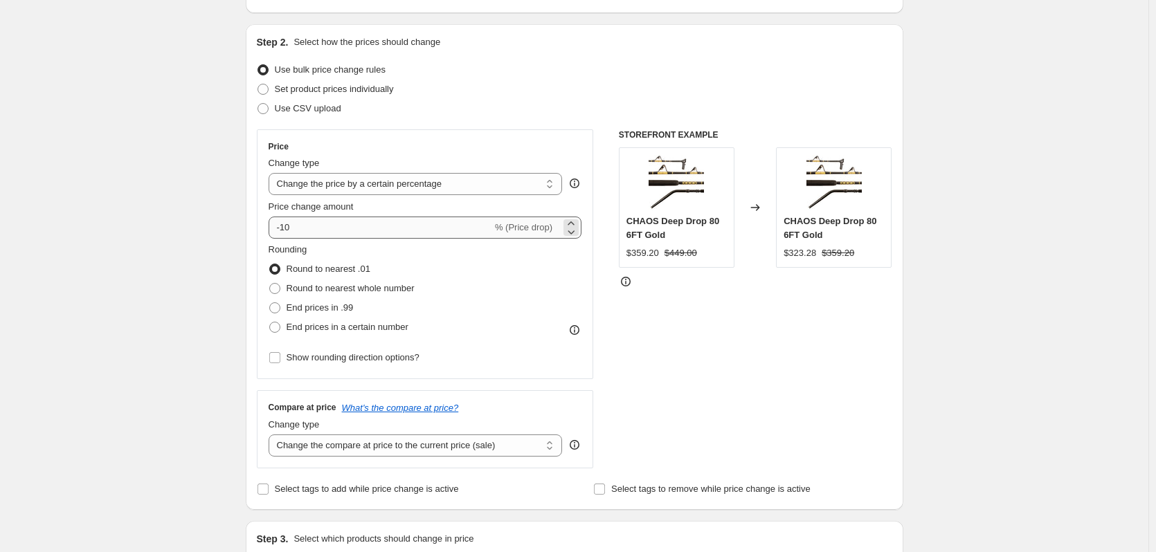
scroll to position [138, 0]
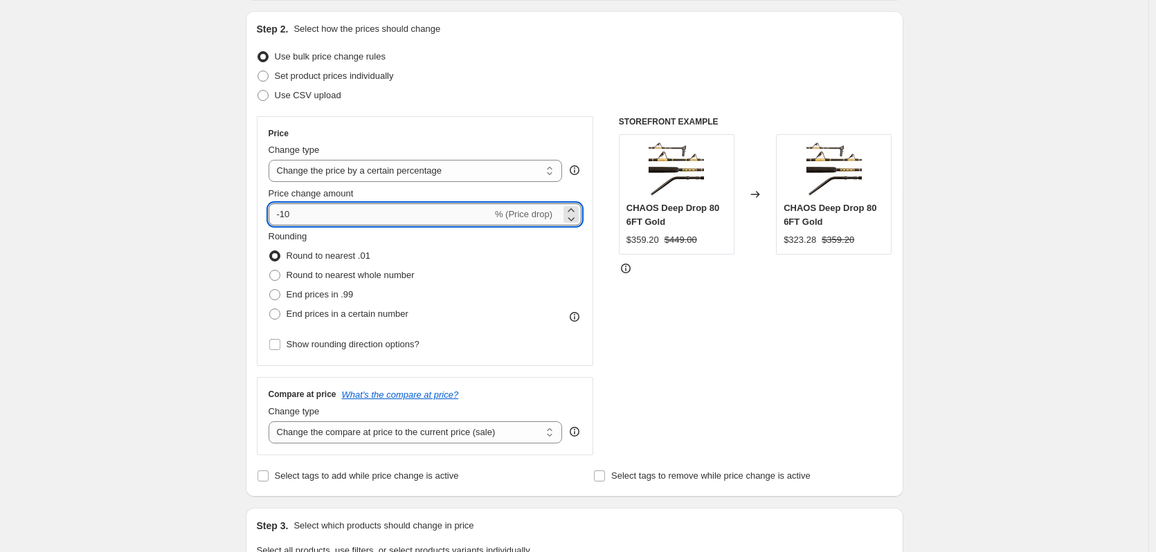
click at [326, 216] on input "-10" at bounding box center [381, 215] width 224 height 22
click at [280, 213] on input "-10" at bounding box center [381, 215] width 224 height 22
click at [193, 207] on div "Create new price [MEDICAL_DATA]. This page is ready Create new price [MEDICAL_D…" at bounding box center [574, 556] width 1149 height 1388
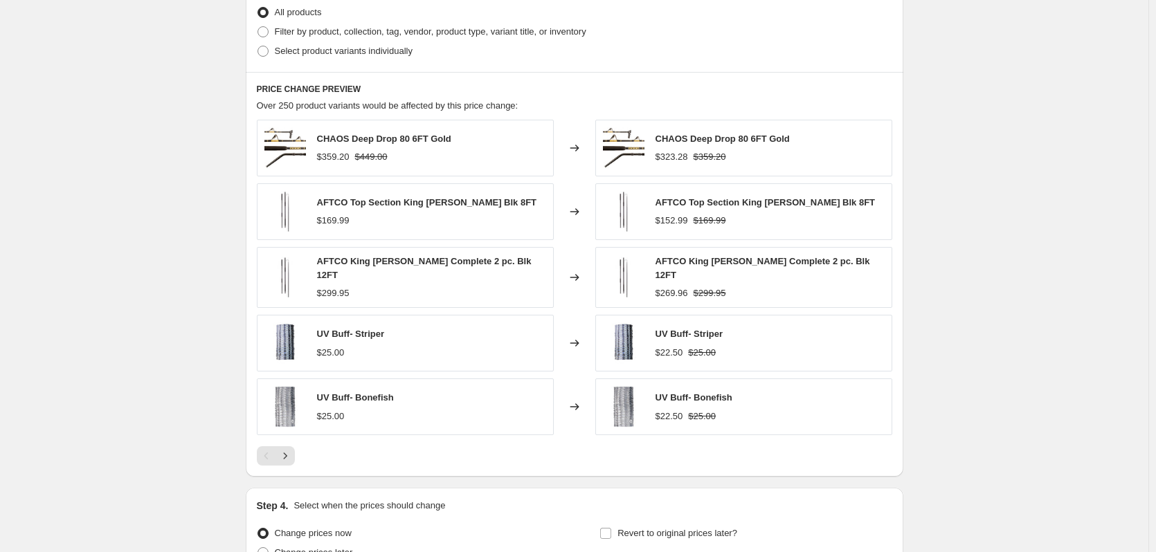
scroll to position [555, 0]
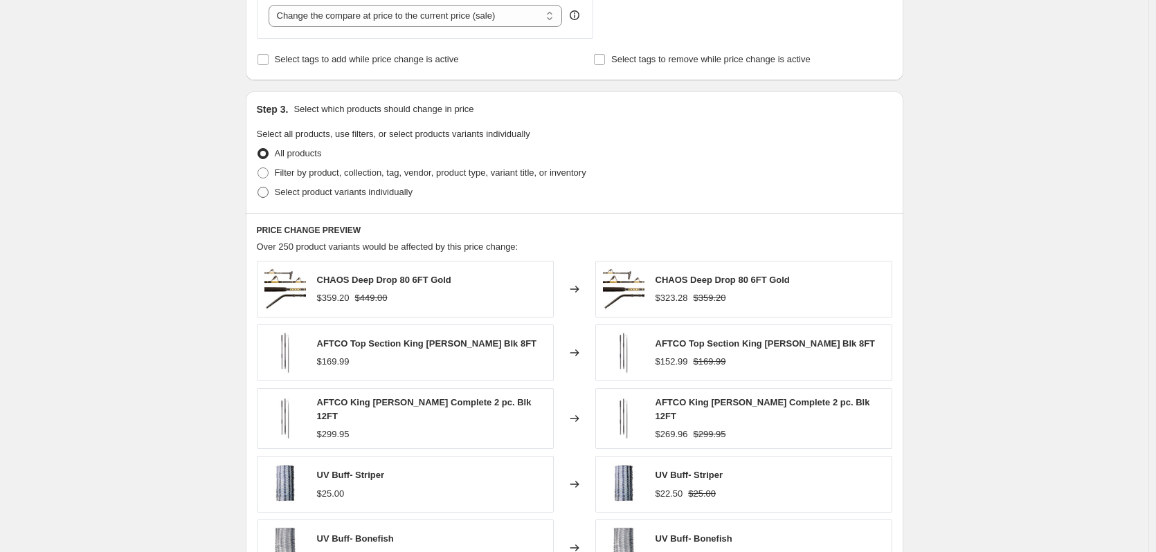
click at [269, 197] on span at bounding box center [263, 192] width 11 height 11
click at [258, 188] on input "Select product variants individually" at bounding box center [258, 187] width 1 height 1
radio input "true"
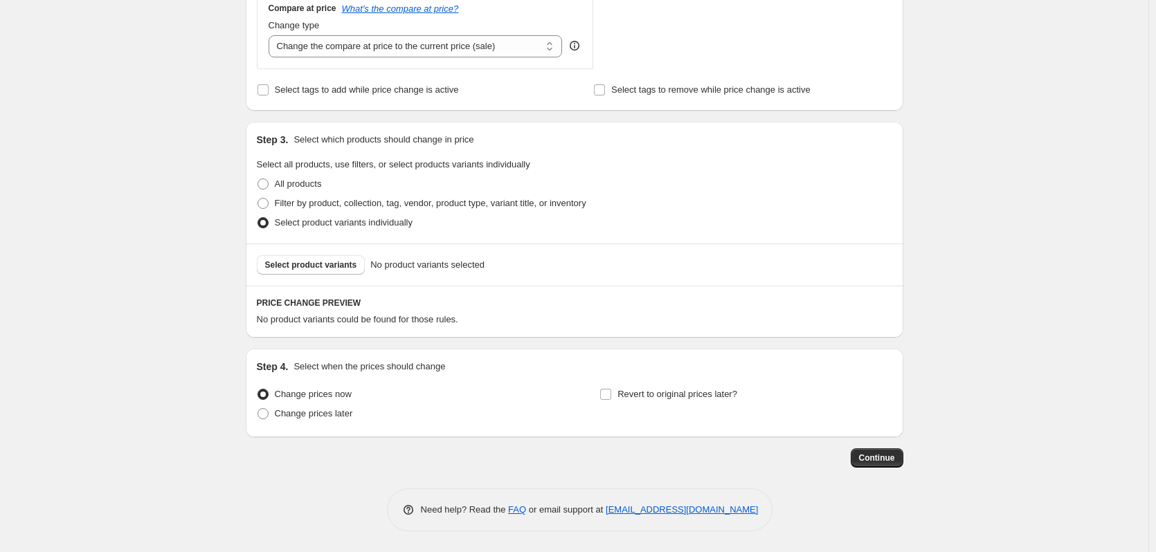
scroll to position [525, 0]
click at [337, 273] on button "Select product variants" at bounding box center [311, 264] width 109 height 19
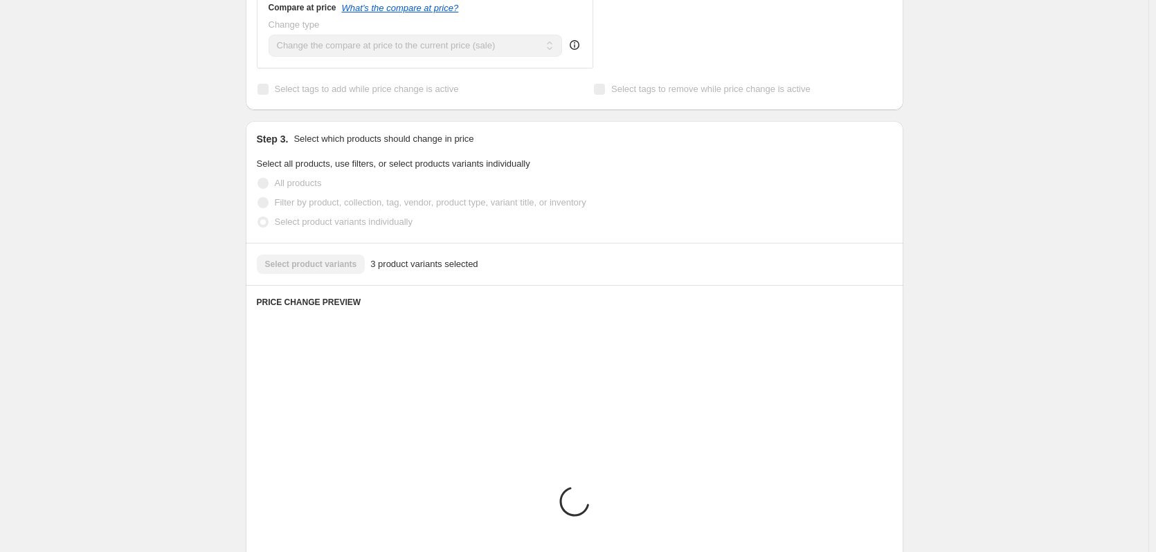
click at [108, 195] on div "Create new price [MEDICAL_DATA]. This page is ready Create new price [MEDICAL_D…" at bounding box center [574, 188] width 1149 height 1426
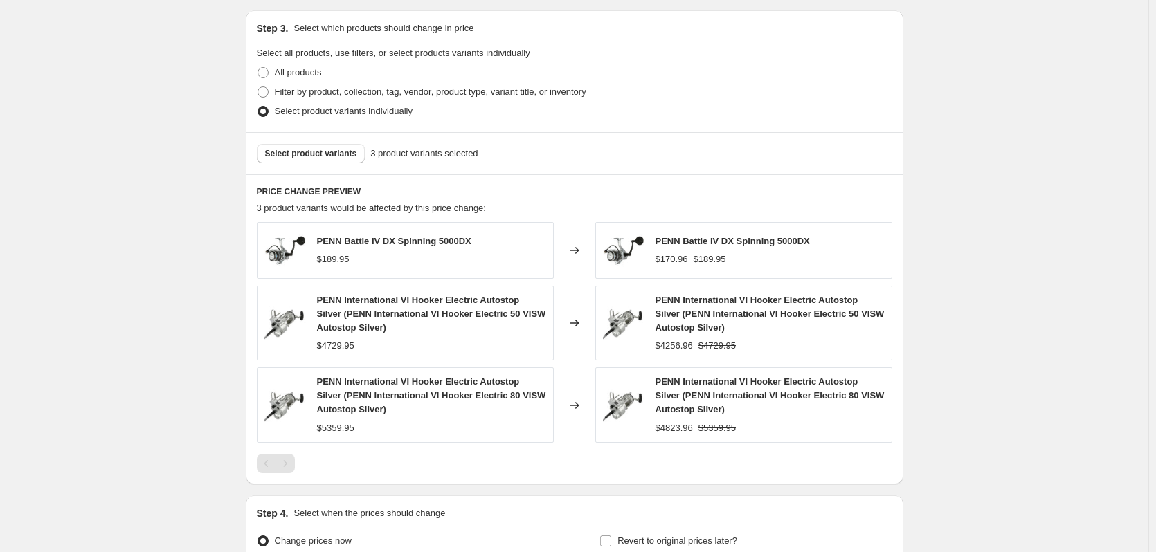
scroll to position [784, 0]
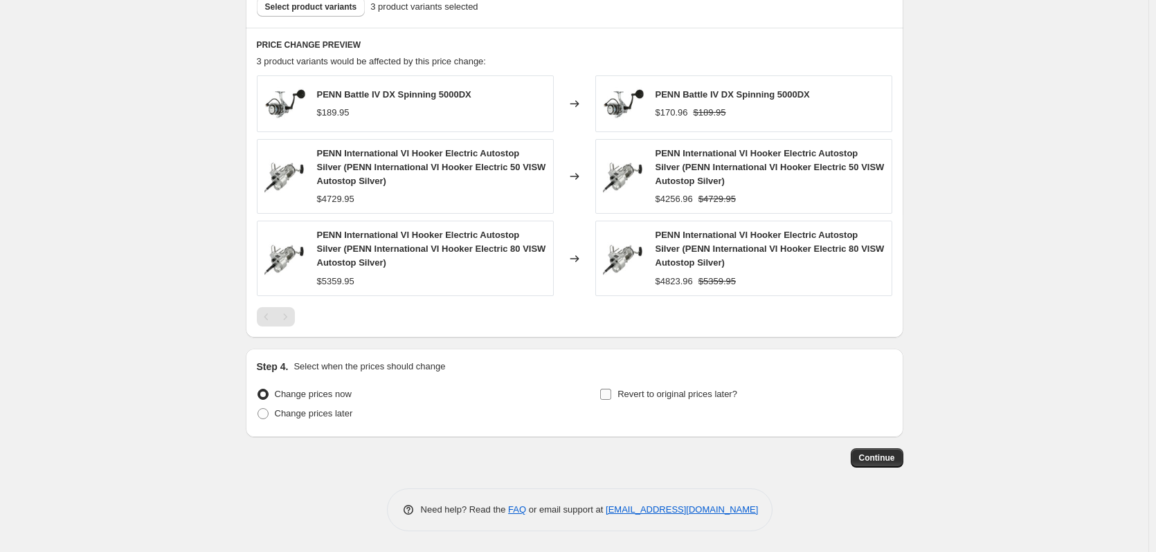
click at [611, 398] on input "Revert to original prices later?" at bounding box center [605, 394] width 11 height 11
checkbox input "true"
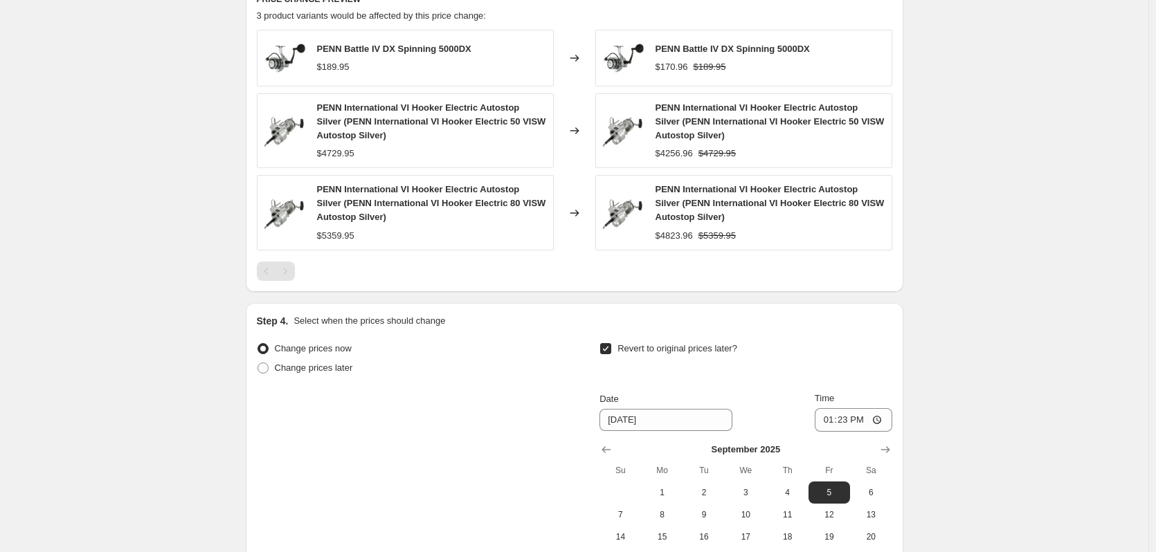
scroll to position [853, 0]
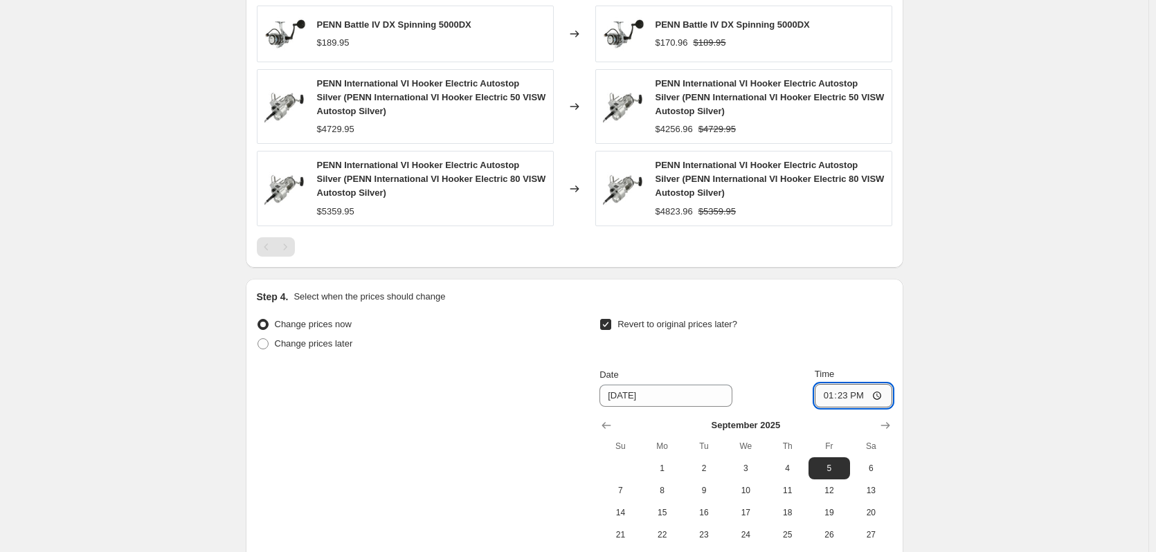
click at [834, 400] on input "13:23" at bounding box center [854, 396] width 78 height 24
click at [844, 399] on input "23:23" at bounding box center [854, 396] width 78 height 24
type input "23:59"
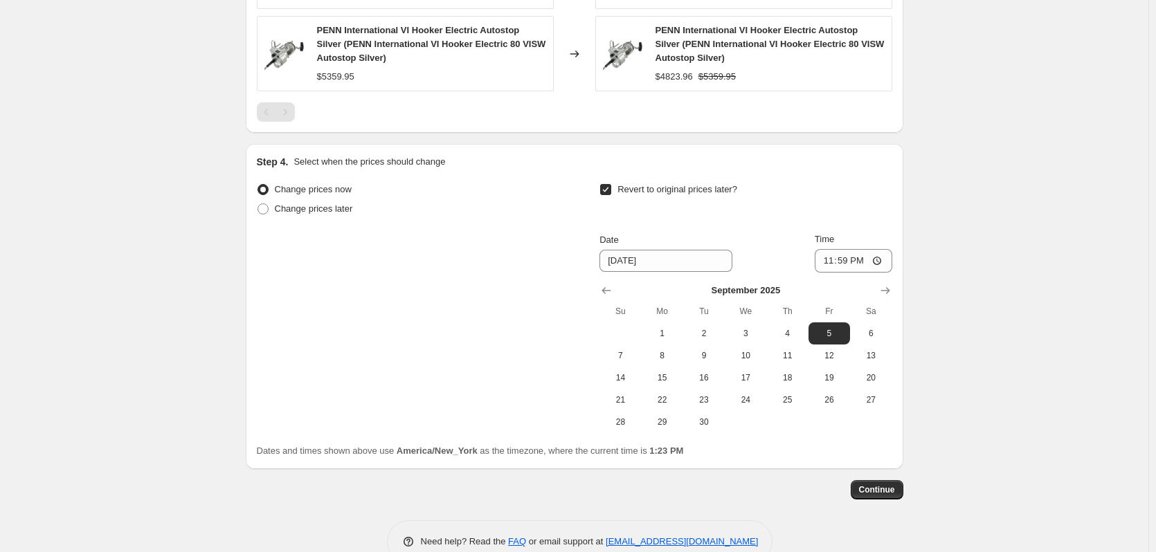
scroll to position [1021, 0]
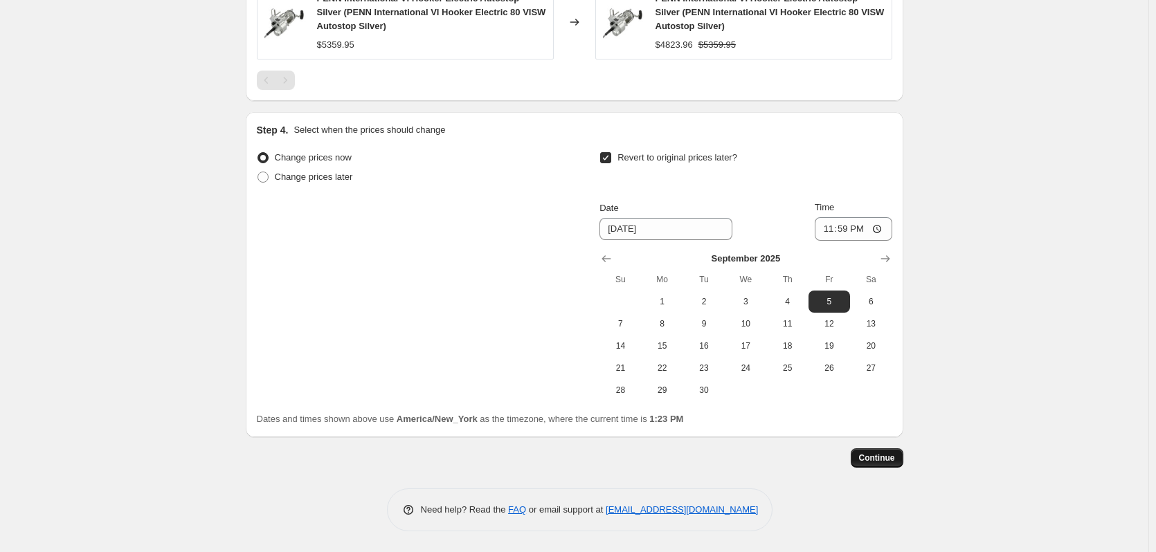
click at [887, 453] on span "Continue" at bounding box center [877, 458] width 36 height 11
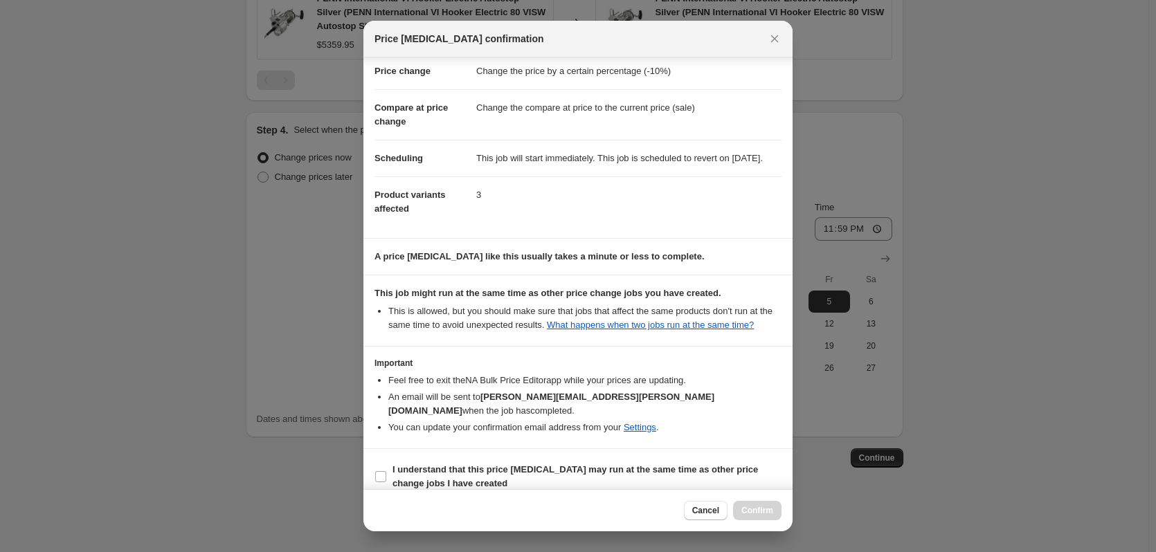
scroll to position [44, 0]
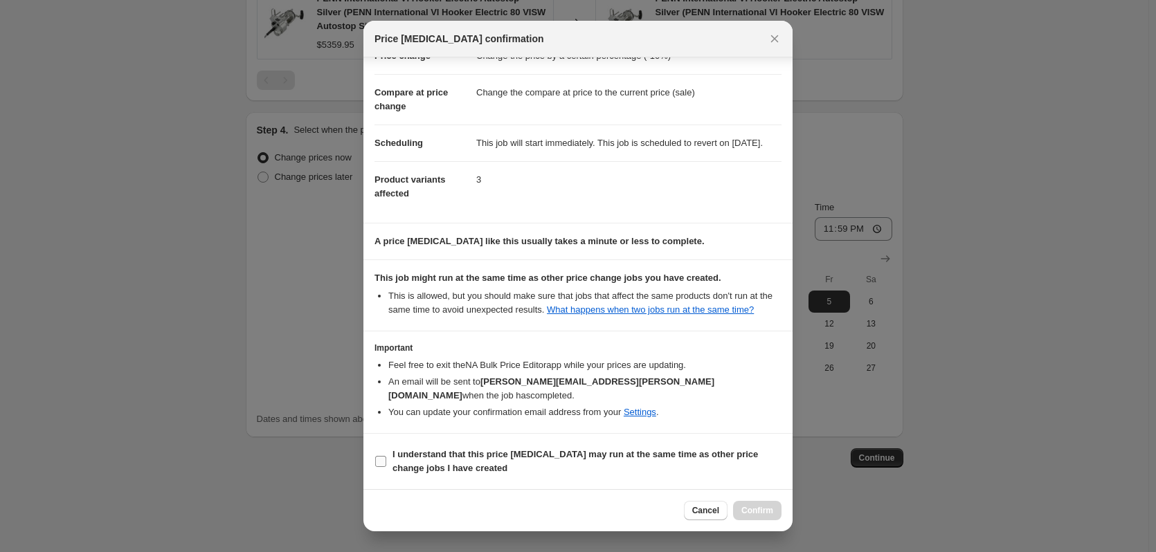
click at [380, 465] on input "I understand that this price [MEDICAL_DATA] may run at the same time as other p…" at bounding box center [380, 461] width 11 height 11
checkbox input "true"
click at [762, 516] on button "Confirm" at bounding box center [757, 510] width 48 height 19
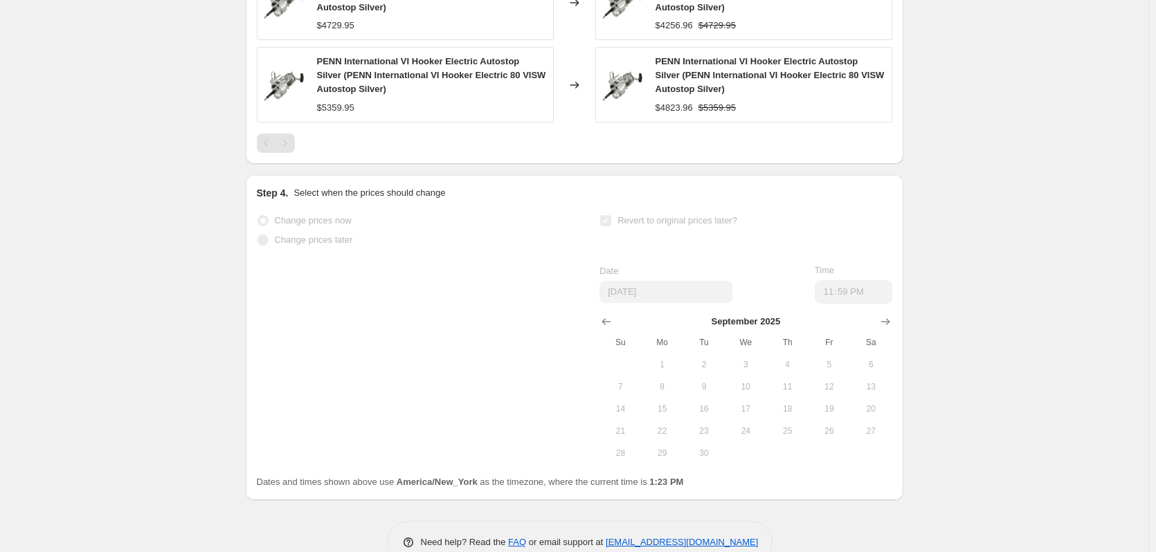
scroll to position [1057, 0]
drag, startPoint x: 147, startPoint y: 234, endPoint x: 133, endPoint y: 235, distance: 14.6
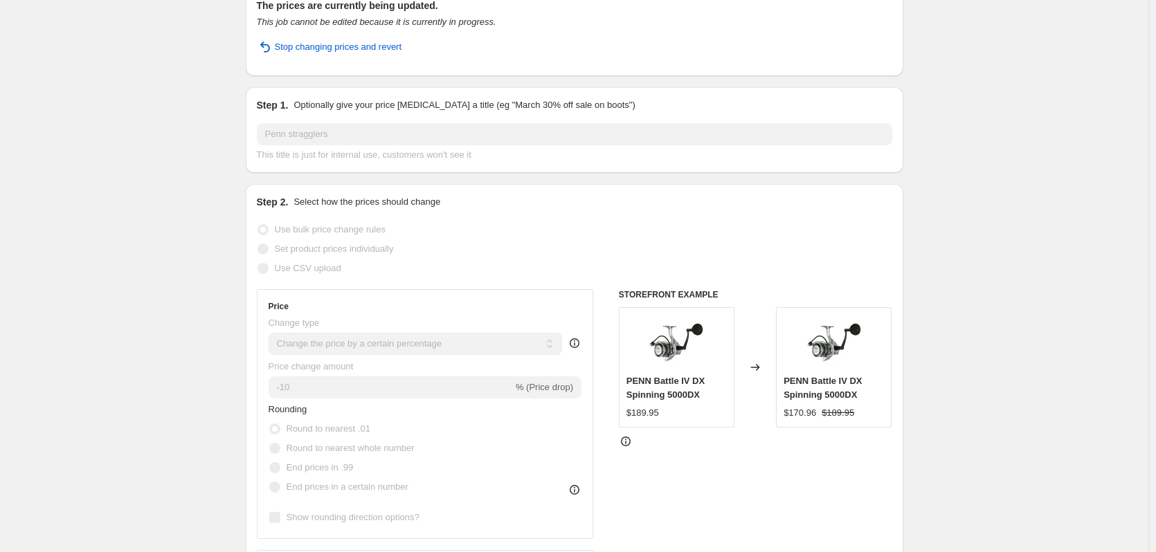
scroll to position [0, 0]
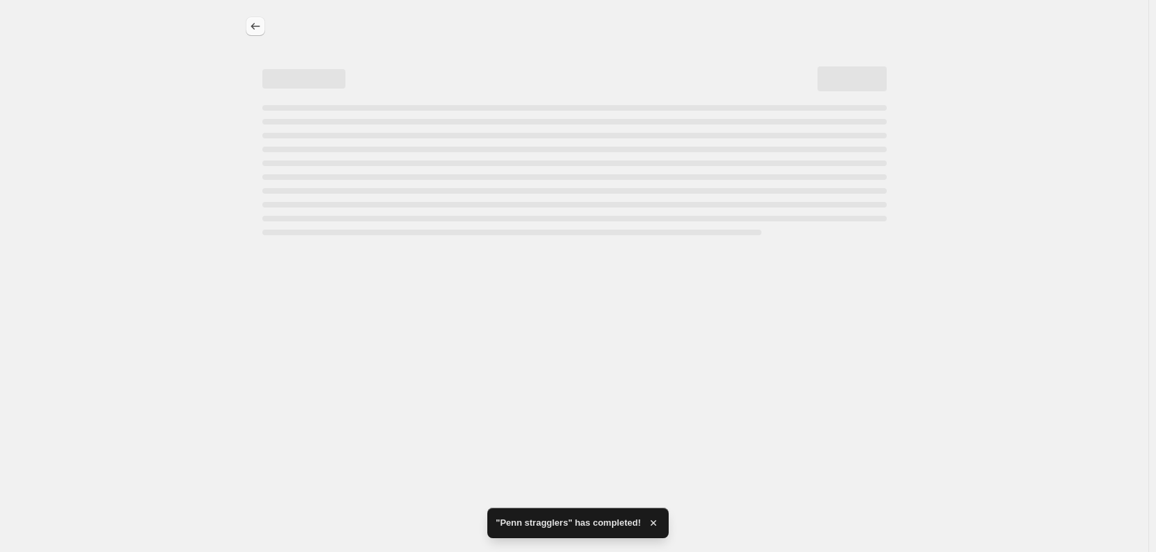
select select "percentage"
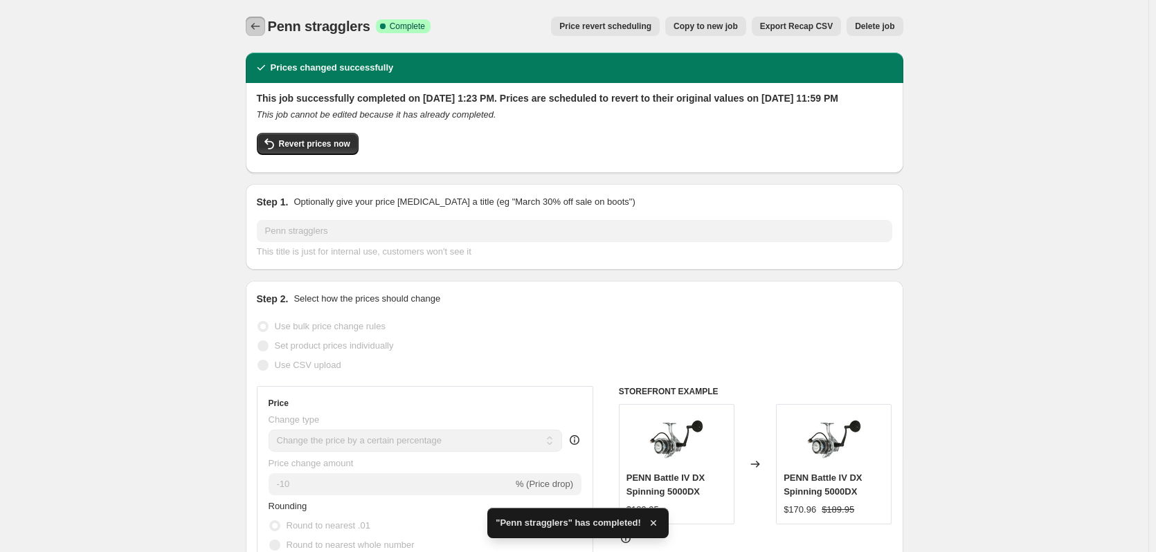
click at [261, 28] on icon "Price change jobs" at bounding box center [256, 26] width 14 height 14
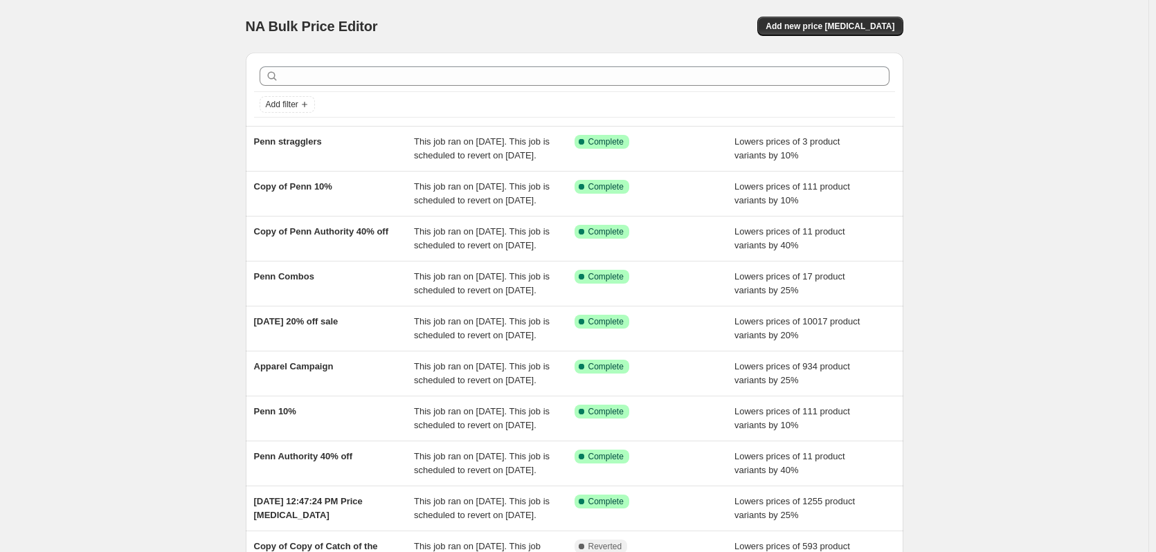
click at [181, 145] on div "NA Bulk Price Editor. This page is ready NA Bulk Price Editor Add new price [ME…" at bounding box center [574, 356] width 1149 height 713
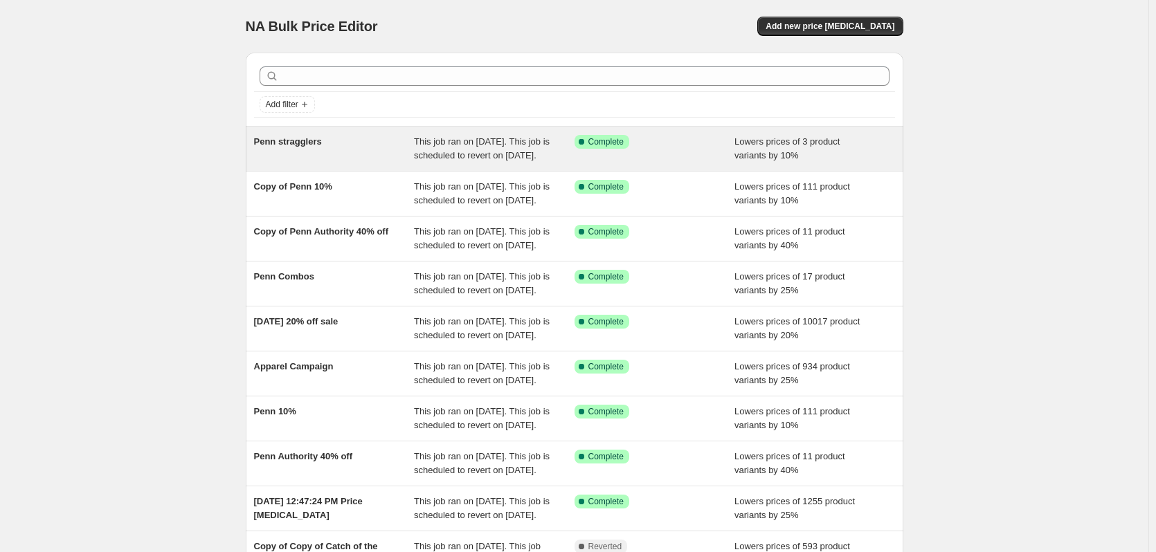
drag, startPoint x: 150, startPoint y: 139, endPoint x: 318, endPoint y: 177, distance: 171.8
click at [150, 139] on div "NA Bulk Price Editor. This page is ready NA Bulk Price Editor Add new price [ME…" at bounding box center [574, 356] width 1149 height 713
